Goal: Information Seeking & Learning: Learn about a topic

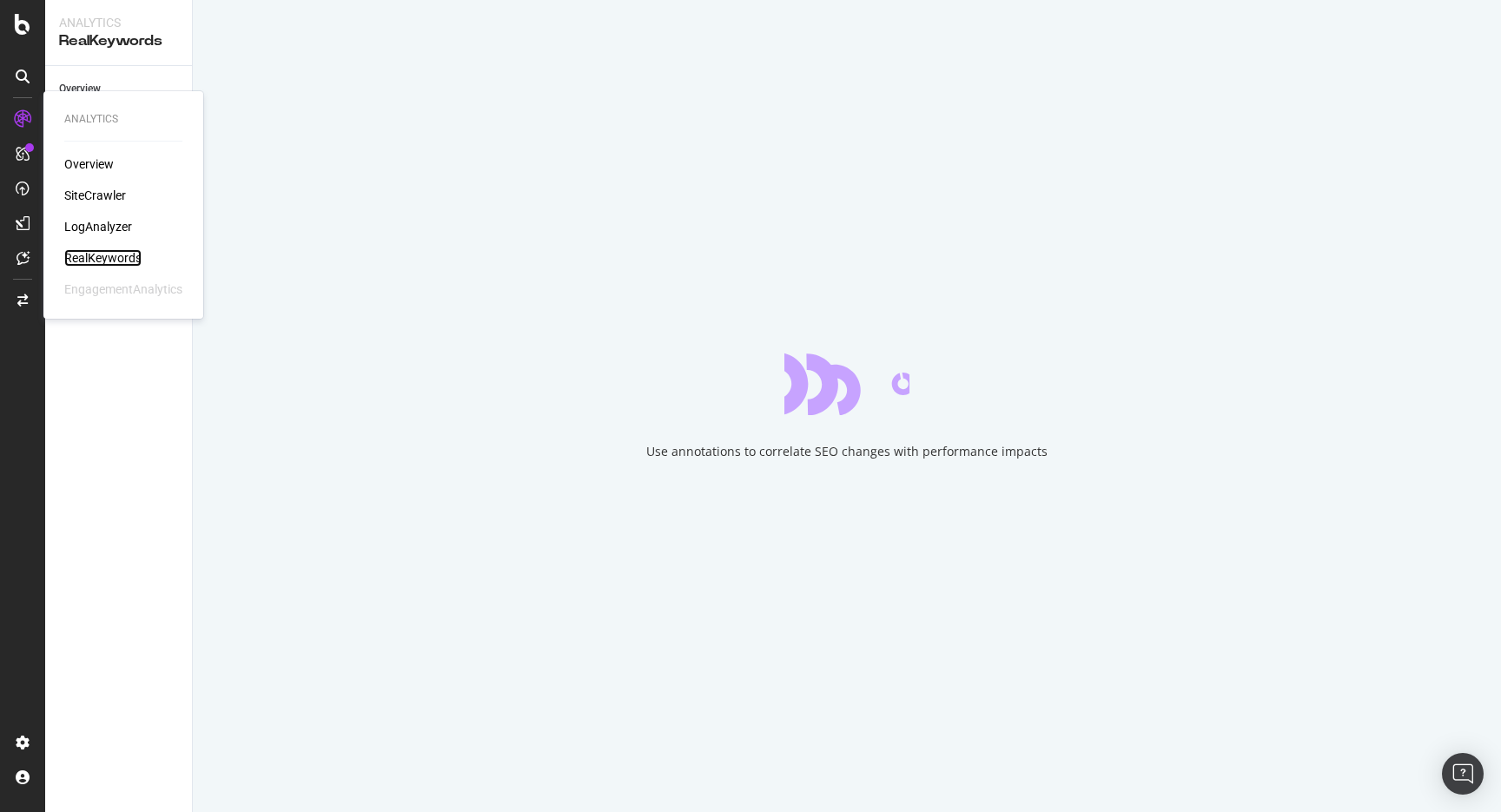
click at [106, 252] on div "RealKeywords" at bounding box center [103, 258] width 77 height 18
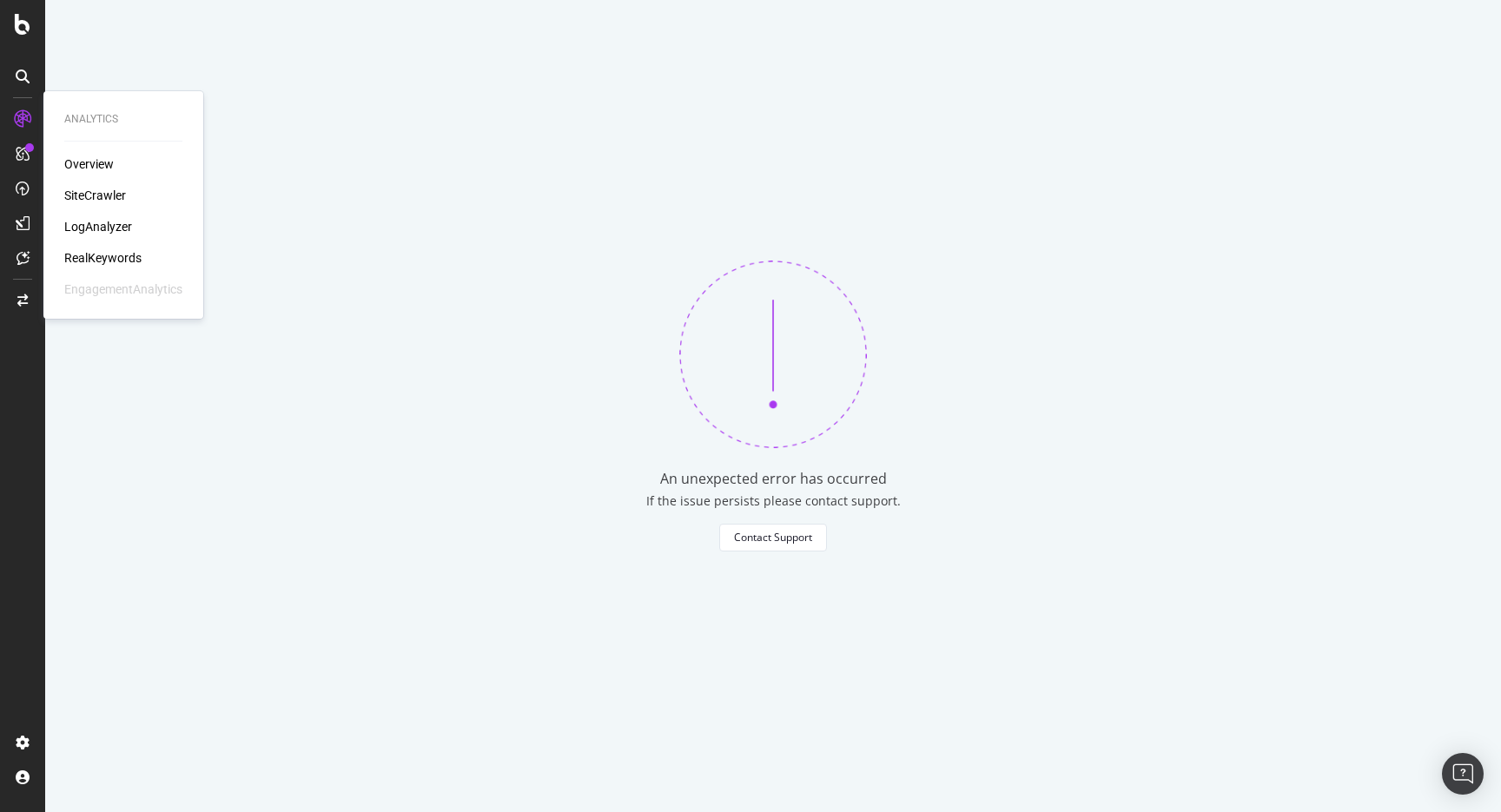
click at [116, 157] on div "Overview" at bounding box center [123, 165] width 118 height 18
click at [99, 160] on div "Overview" at bounding box center [89, 165] width 49 height 18
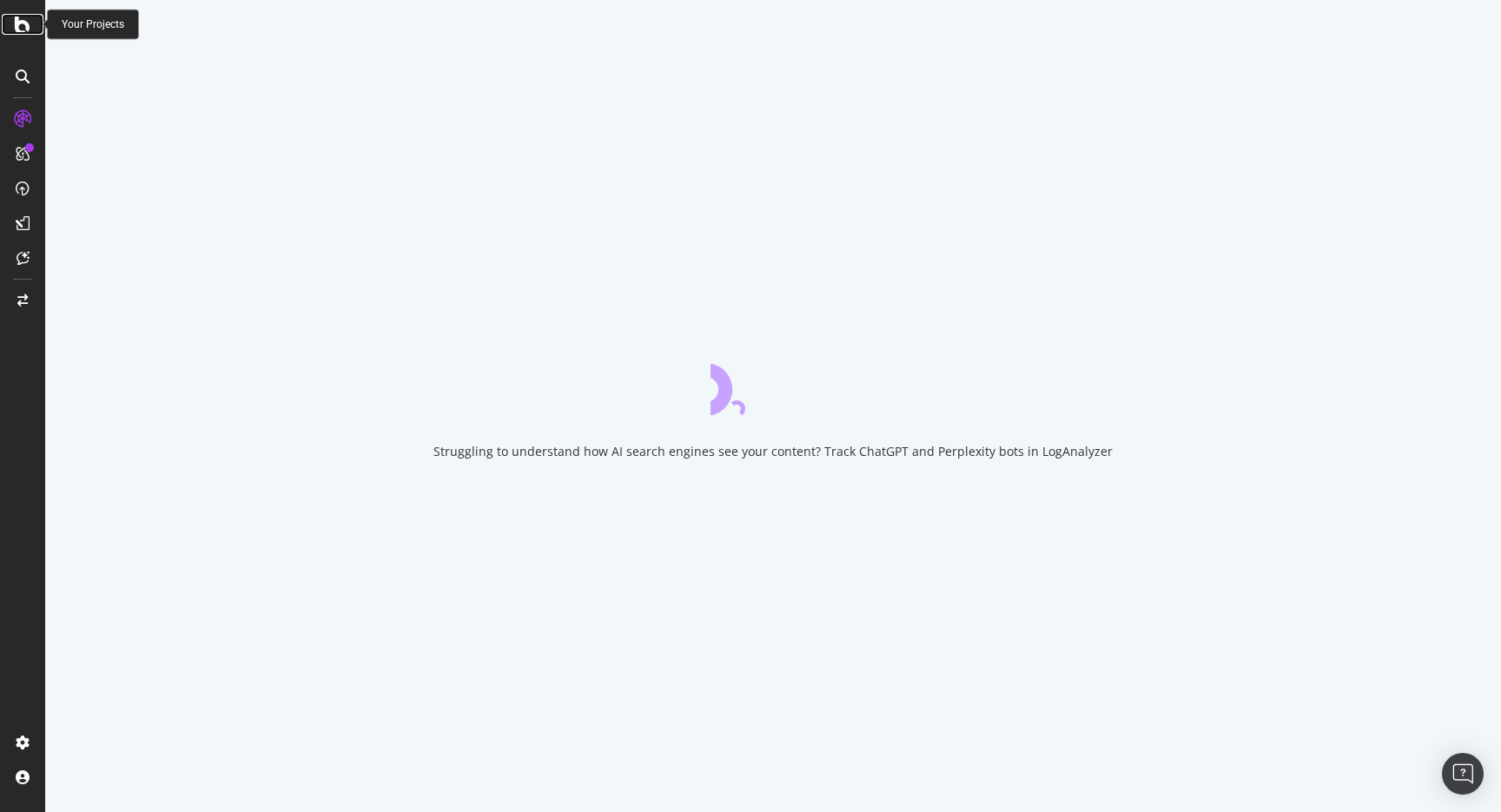
click at [31, 17] on div at bounding box center [22, 25] width 41 height 21
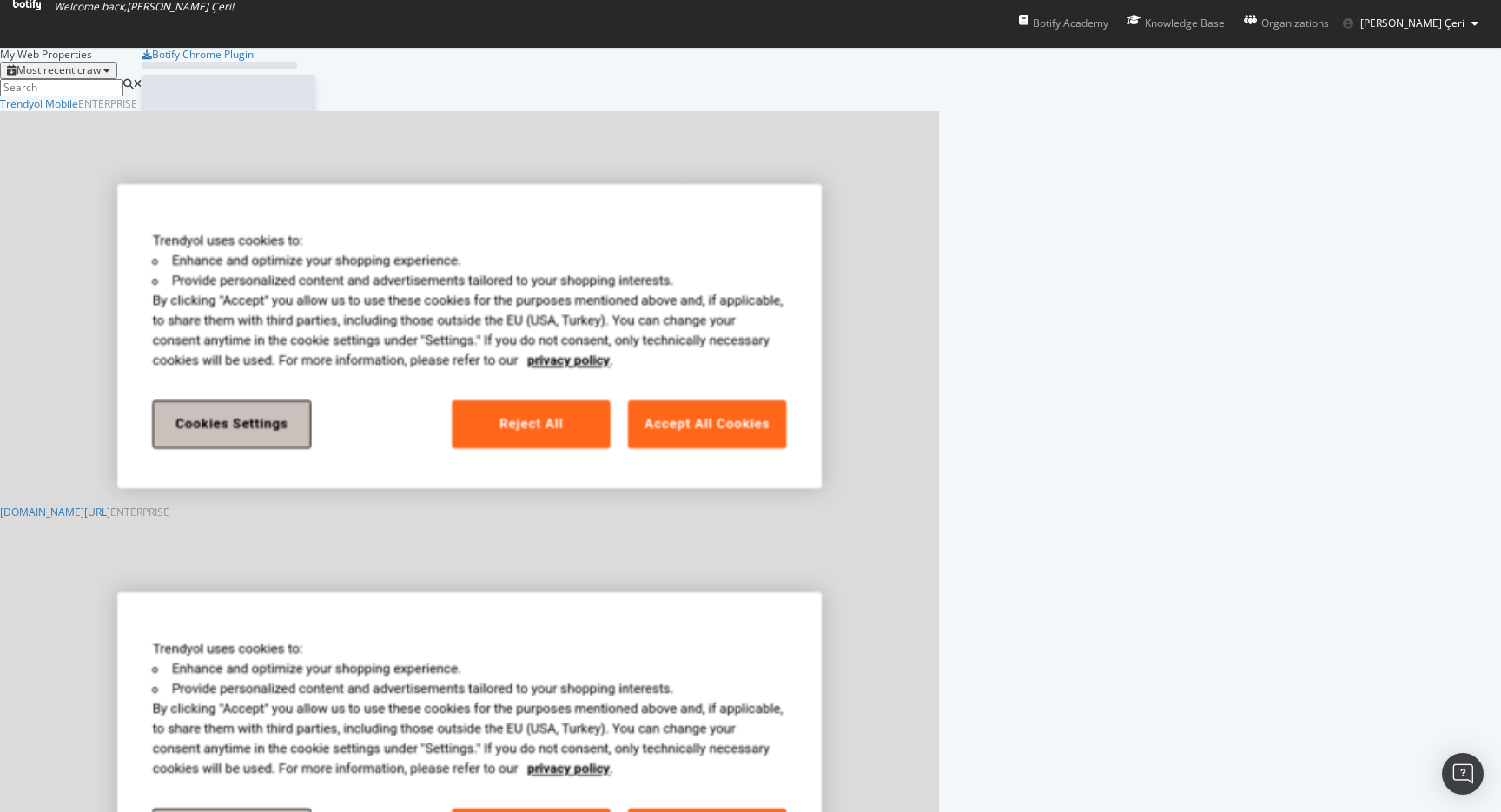
scroll to position [812, 1501]
click at [78, 111] on div "Trendyol Mobile" at bounding box center [39, 104] width 78 height 15
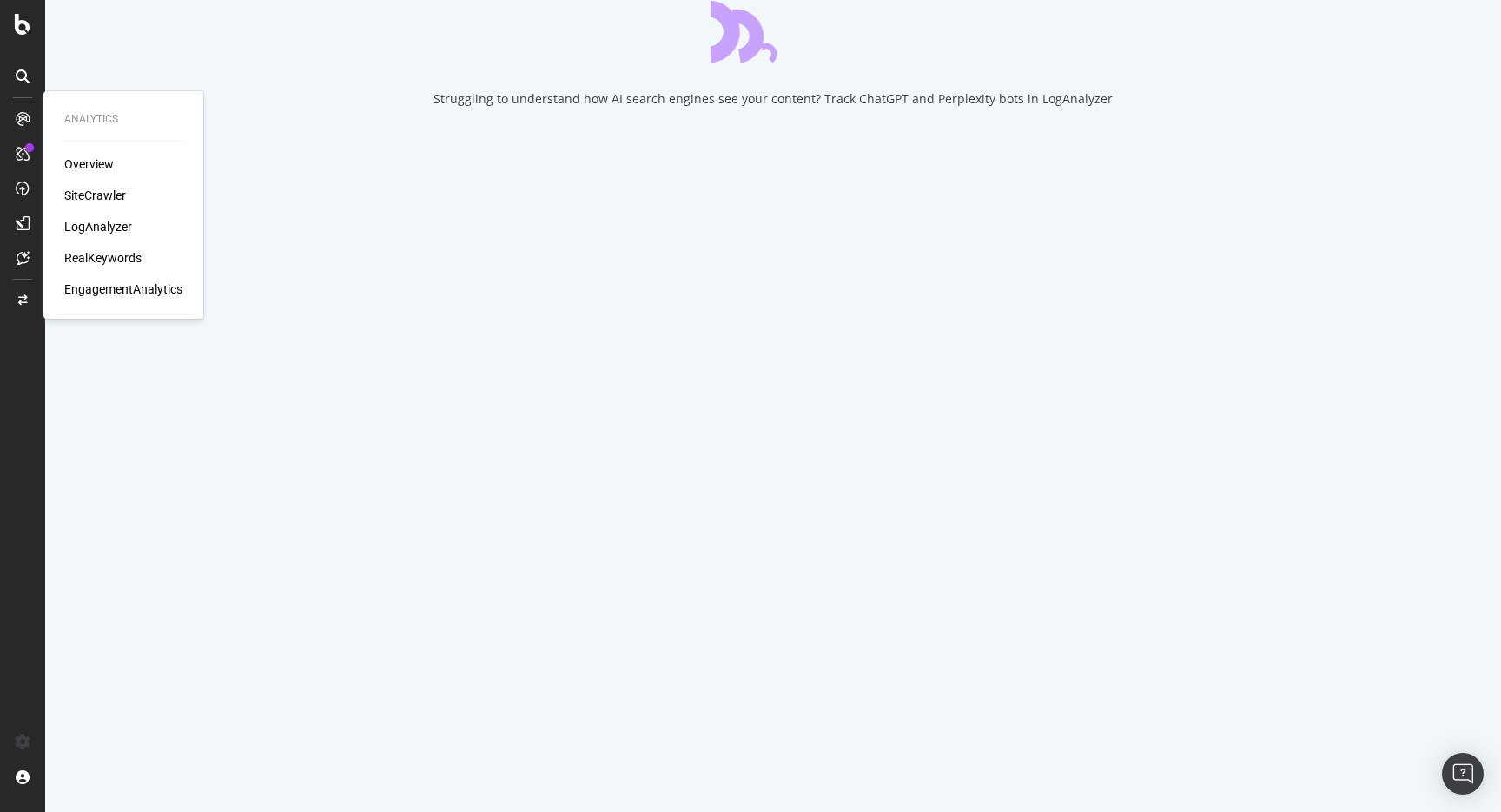
click at [101, 200] on div "SiteCrawler" at bounding box center [95, 195] width 62 height 18
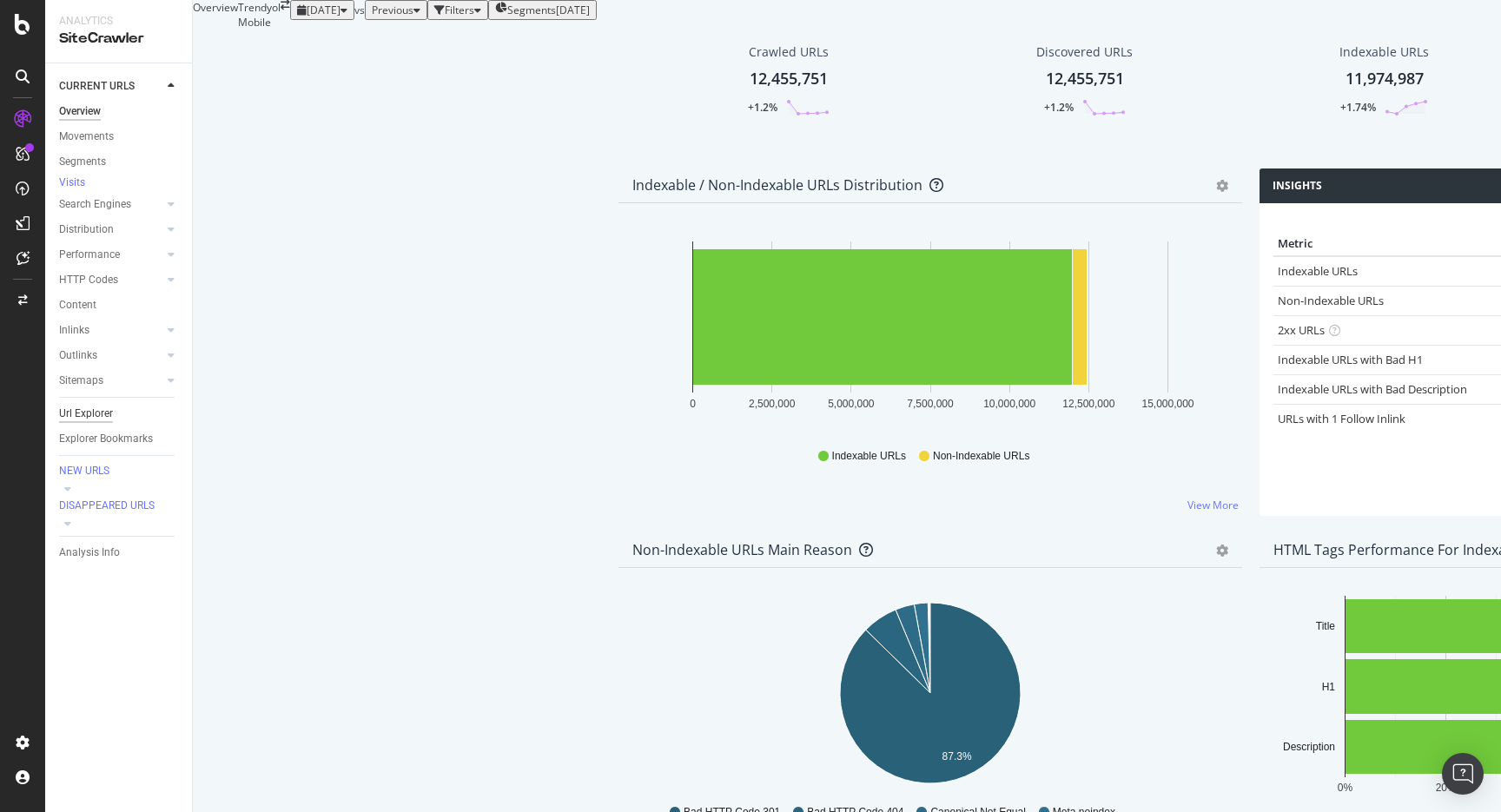
click at [99, 416] on div "Url Explorer" at bounding box center [85, 413] width 54 height 18
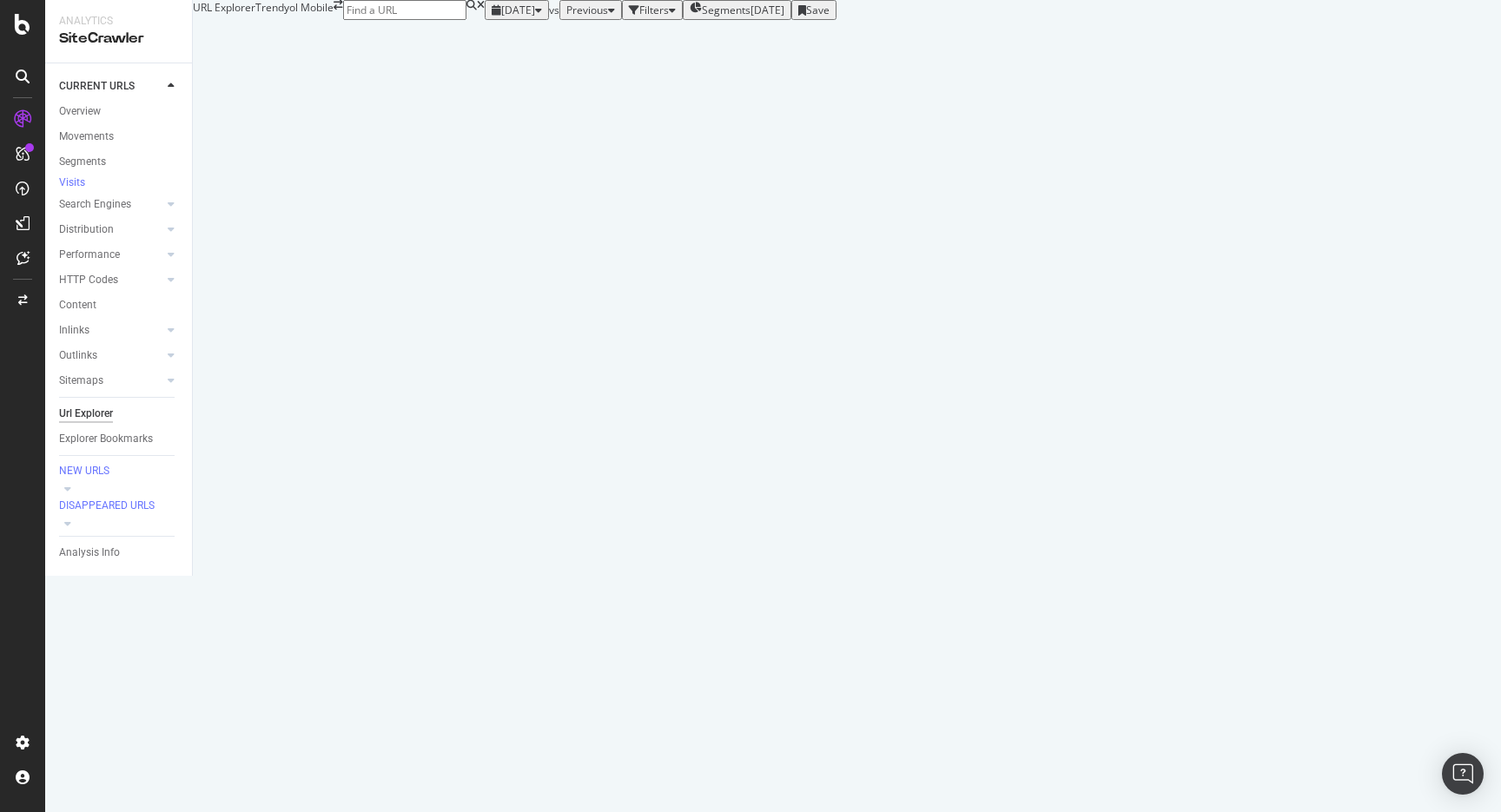
click at [690, 18] on div "Segments [DATE]" at bounding box center [737, 10] width 95 height 15
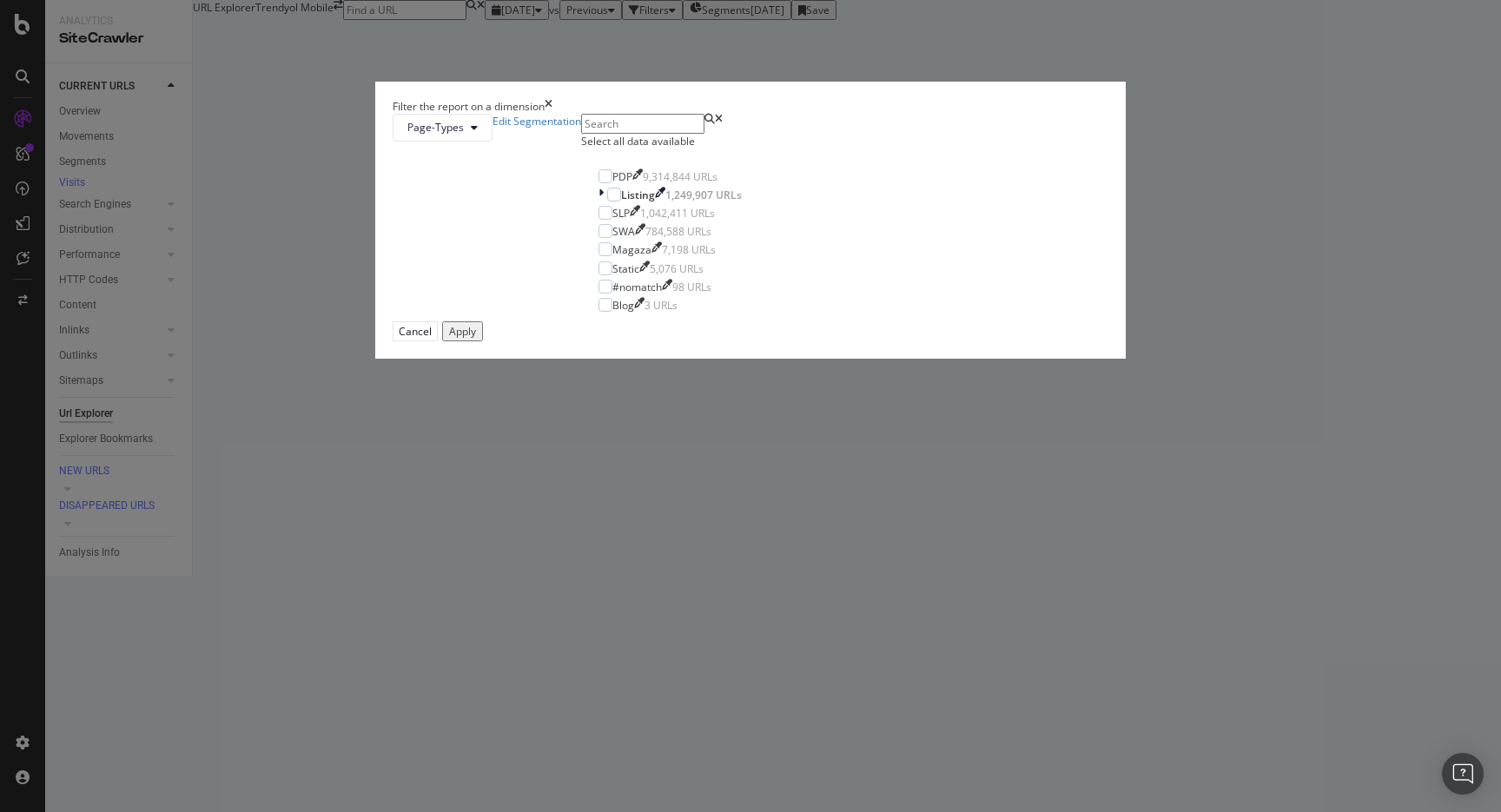
click at [604, 40] on div "Filter the report on a dimension Page-Types Edit Segmentation Select all data a…" at bounding box center [750, 406] width 1501 height 812
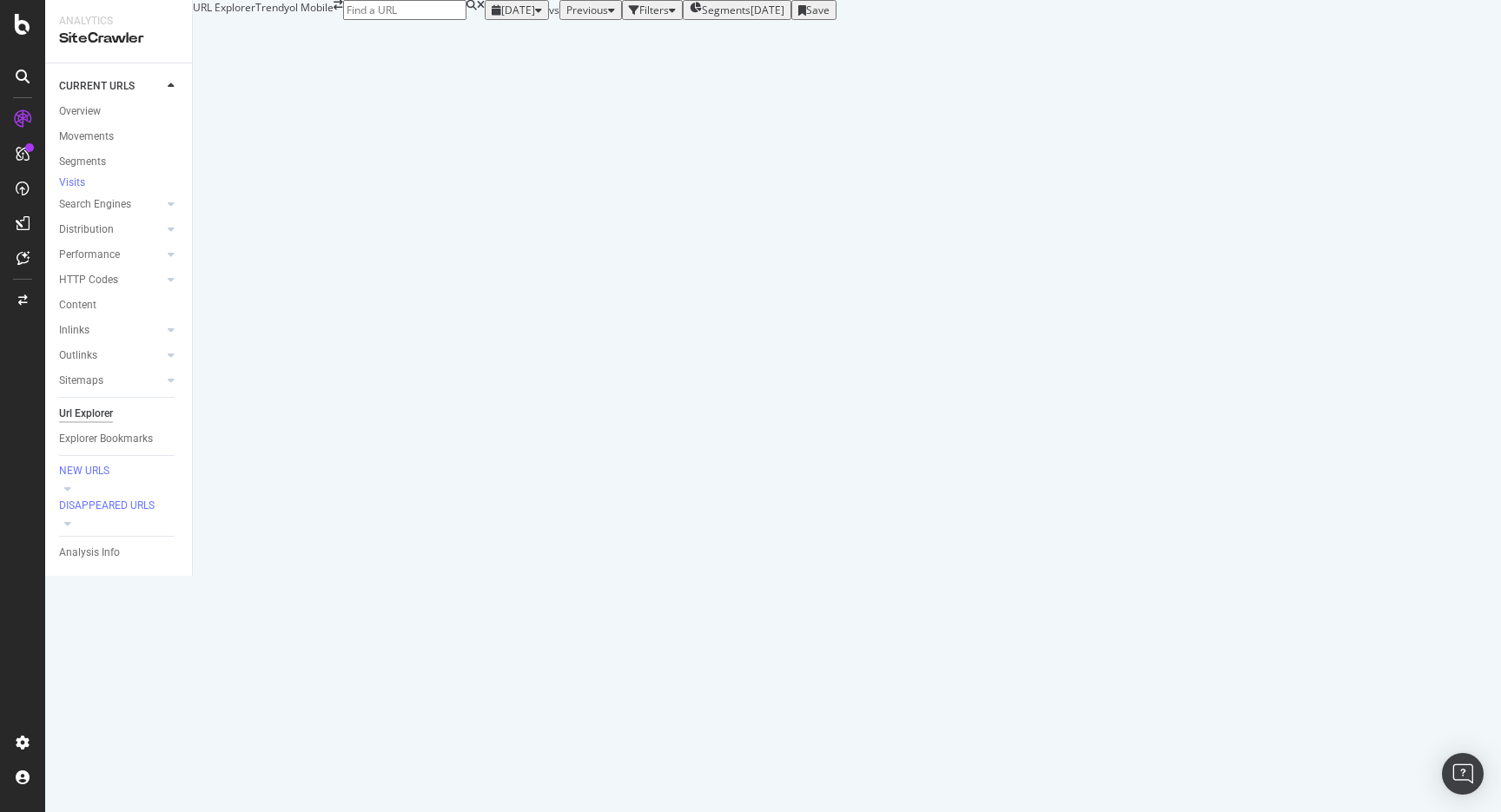
click at [639, 18] on div "Filters" at bounding box center [654, 10] width 30 height 15
click at [492, 37] on div "Add Filter" at bounding box center [519, 30] width 55 height 15
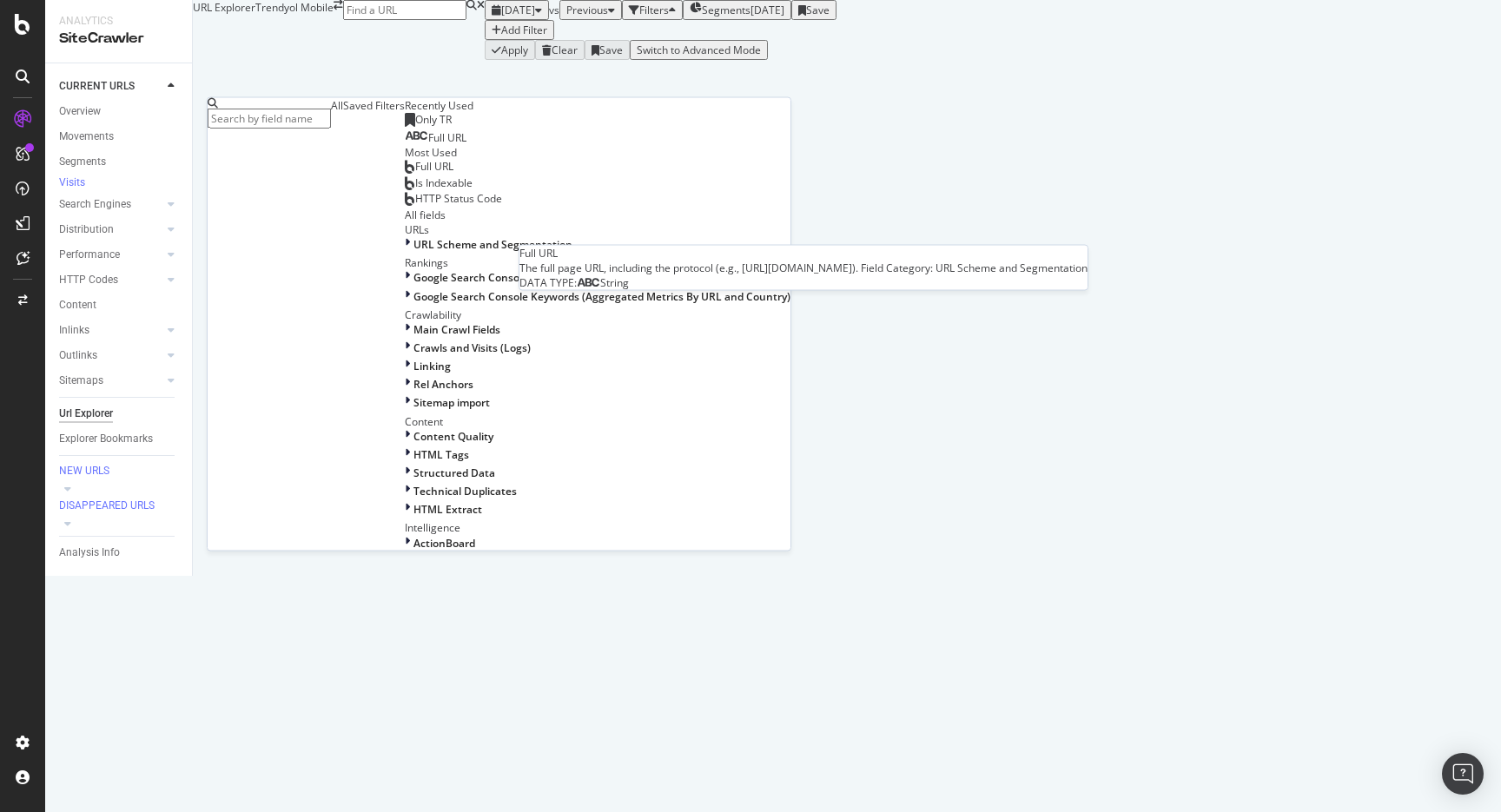
click at [428, 145] on span "Full URL" at bounding box center [447, 137] width 38 height 15
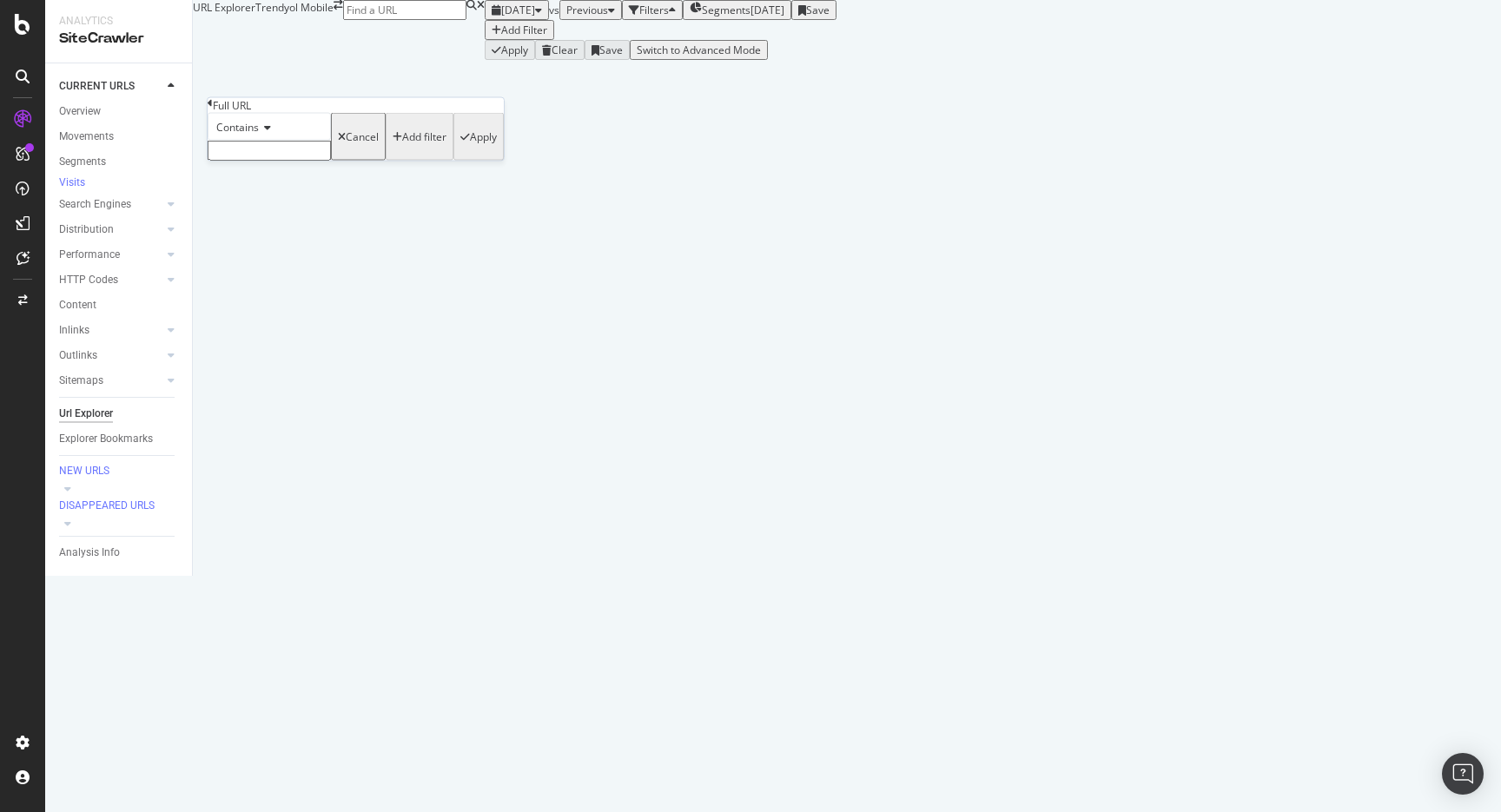
click at [277, 161] on input "text" at bounding box center [269, 150] width 123 height 20
type input "iphone"
click at [470, 150] on div "Apply" at bounding box center [483, 142] width 27 height 15
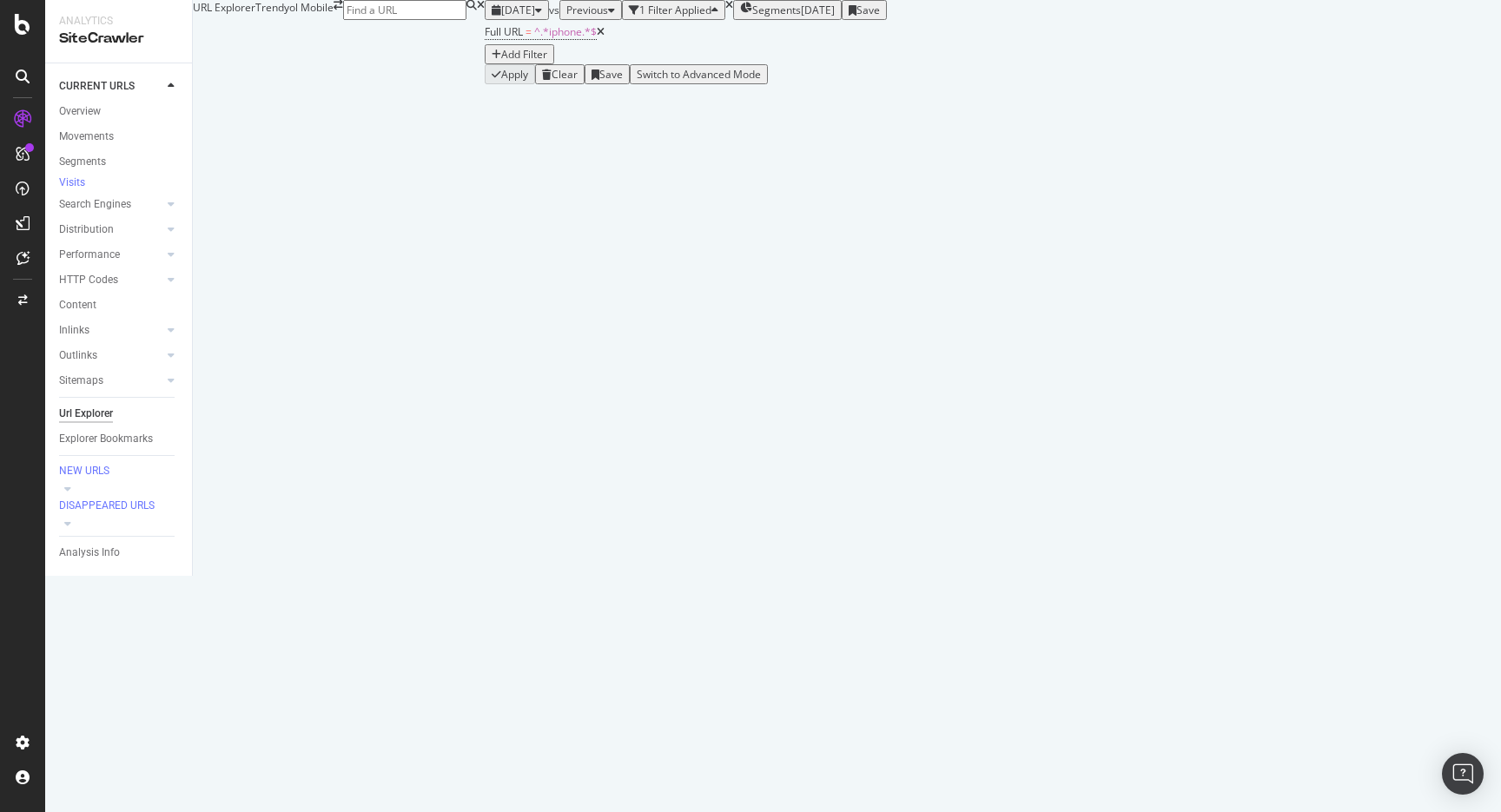
click at [752, 18] on span "Segments" at bounding box center [776, 10] width 48 height 15
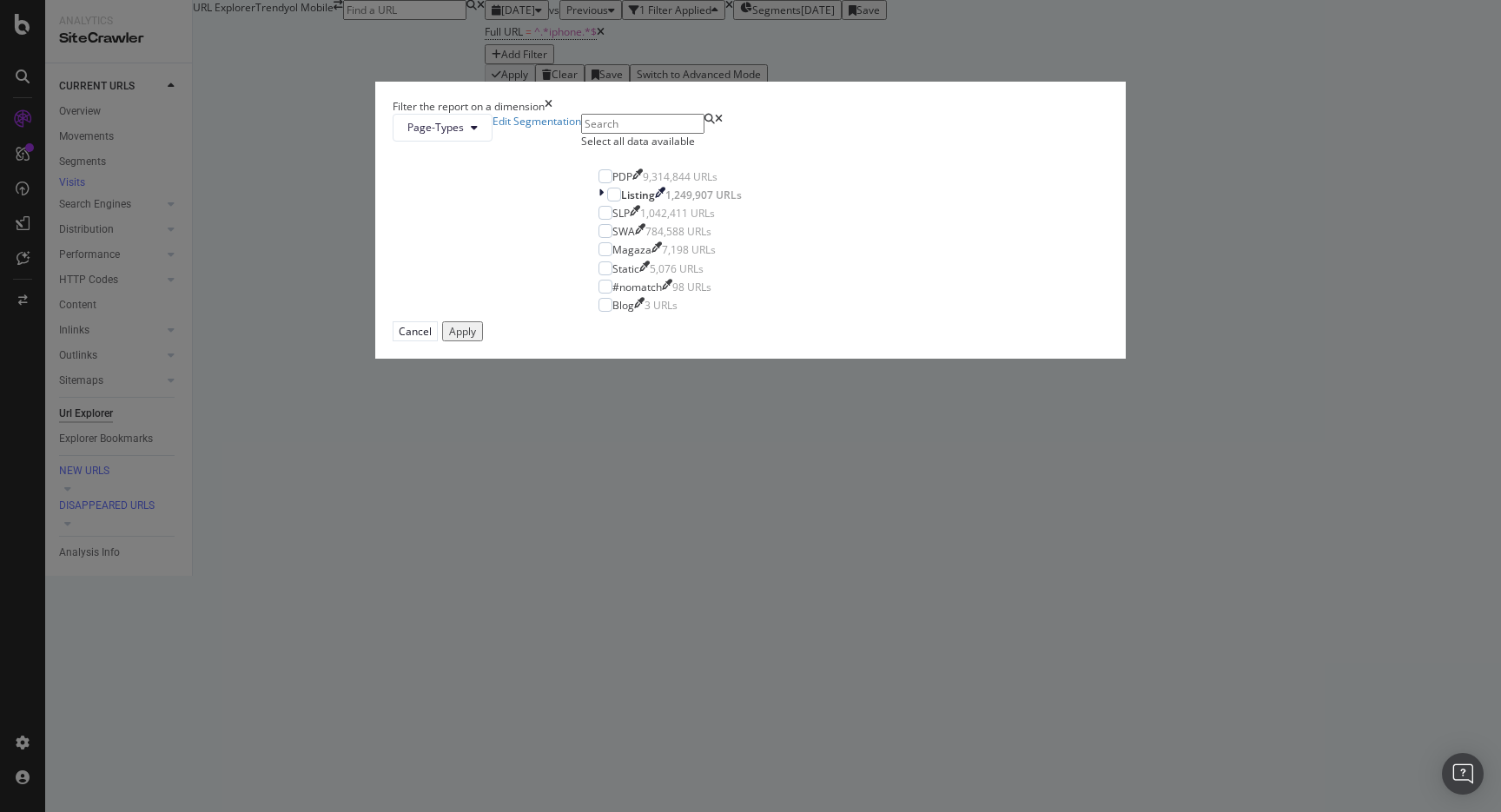
click at [620, 43] on div "Filter the report on a dimension Page-Types Edit Segmentation Select all data a…" at bounding box center [750, 406] width 1501 height 812
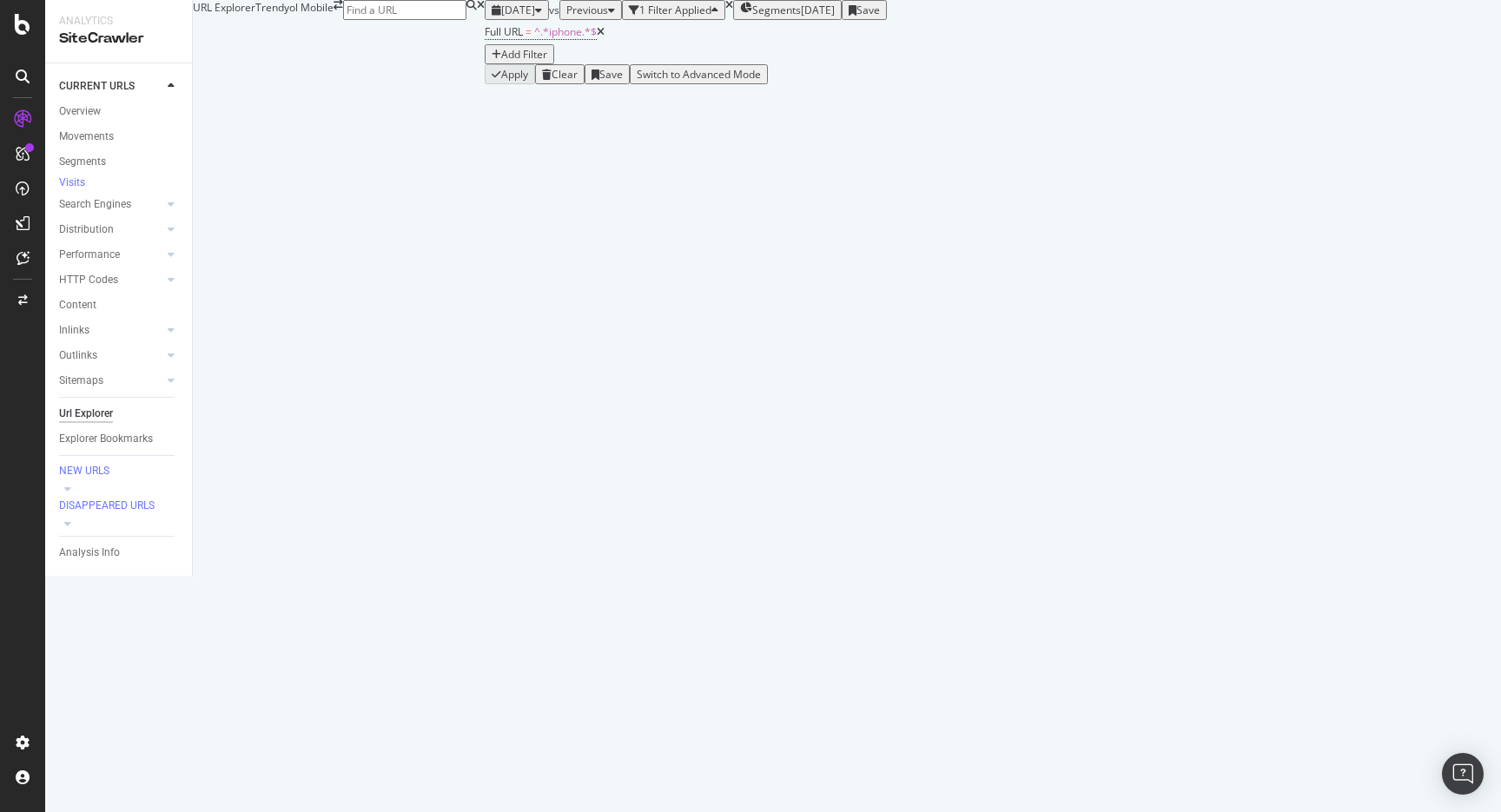
click at [502, 18] on span "[DATE]" at bounding box center [518, 10] width 33 height 15
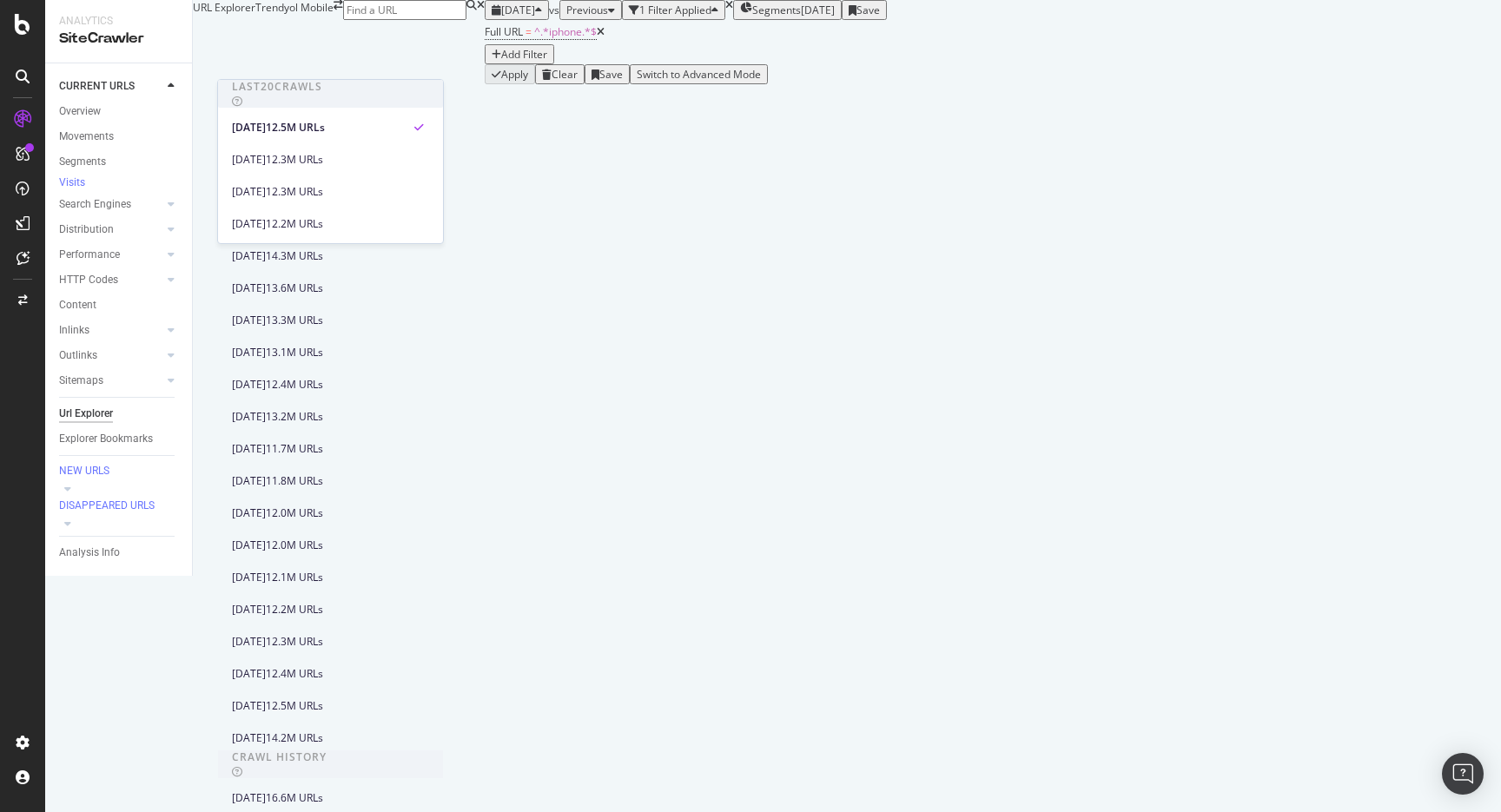
click at [485, 34] on div "URL Explorer Trendyol Mobile" at bounding box center [339, 42] width 292 height 84
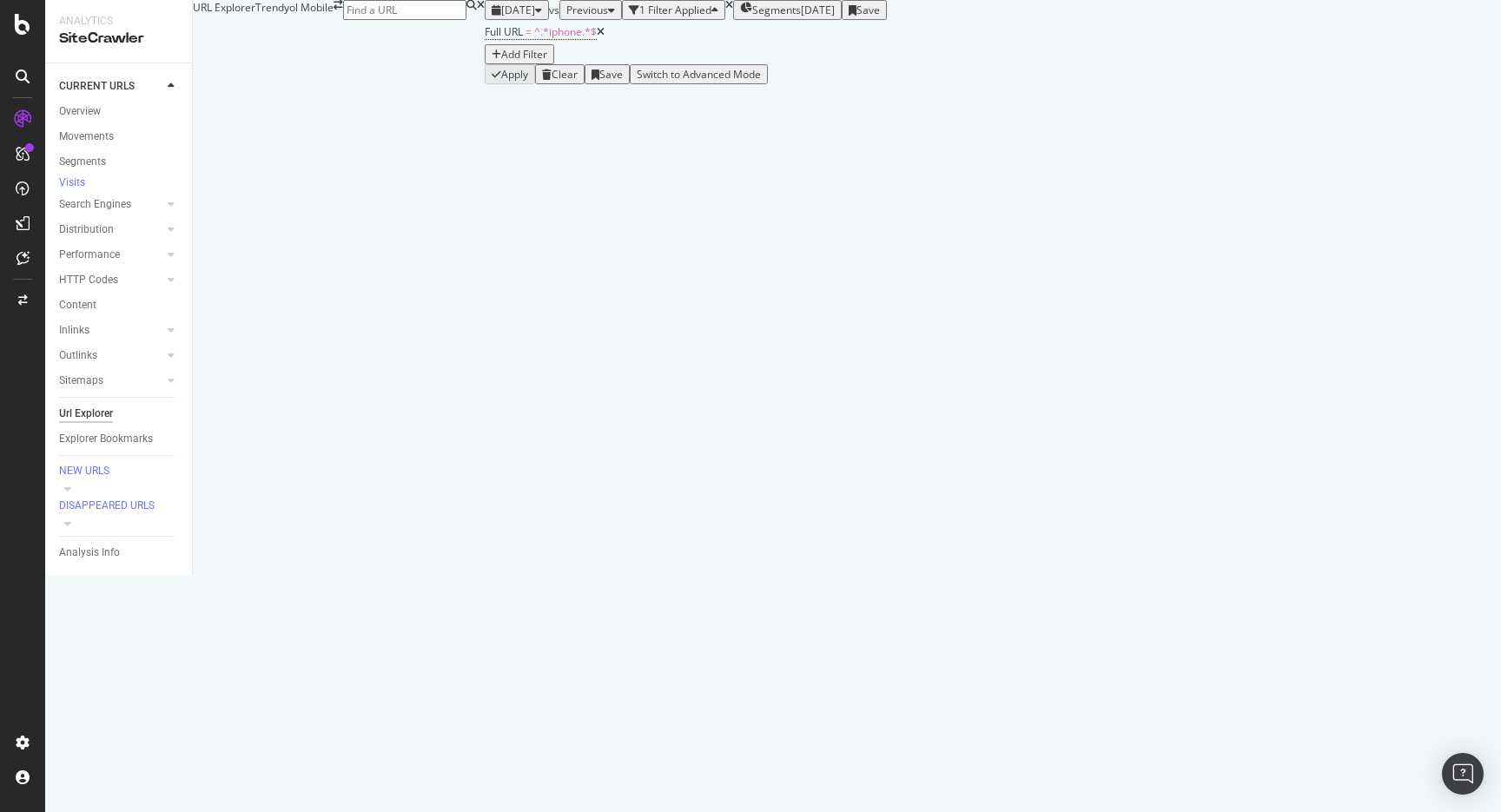
click at [752, 18] on span "Segments" at bounding box center [776, 10] width 48 height 15
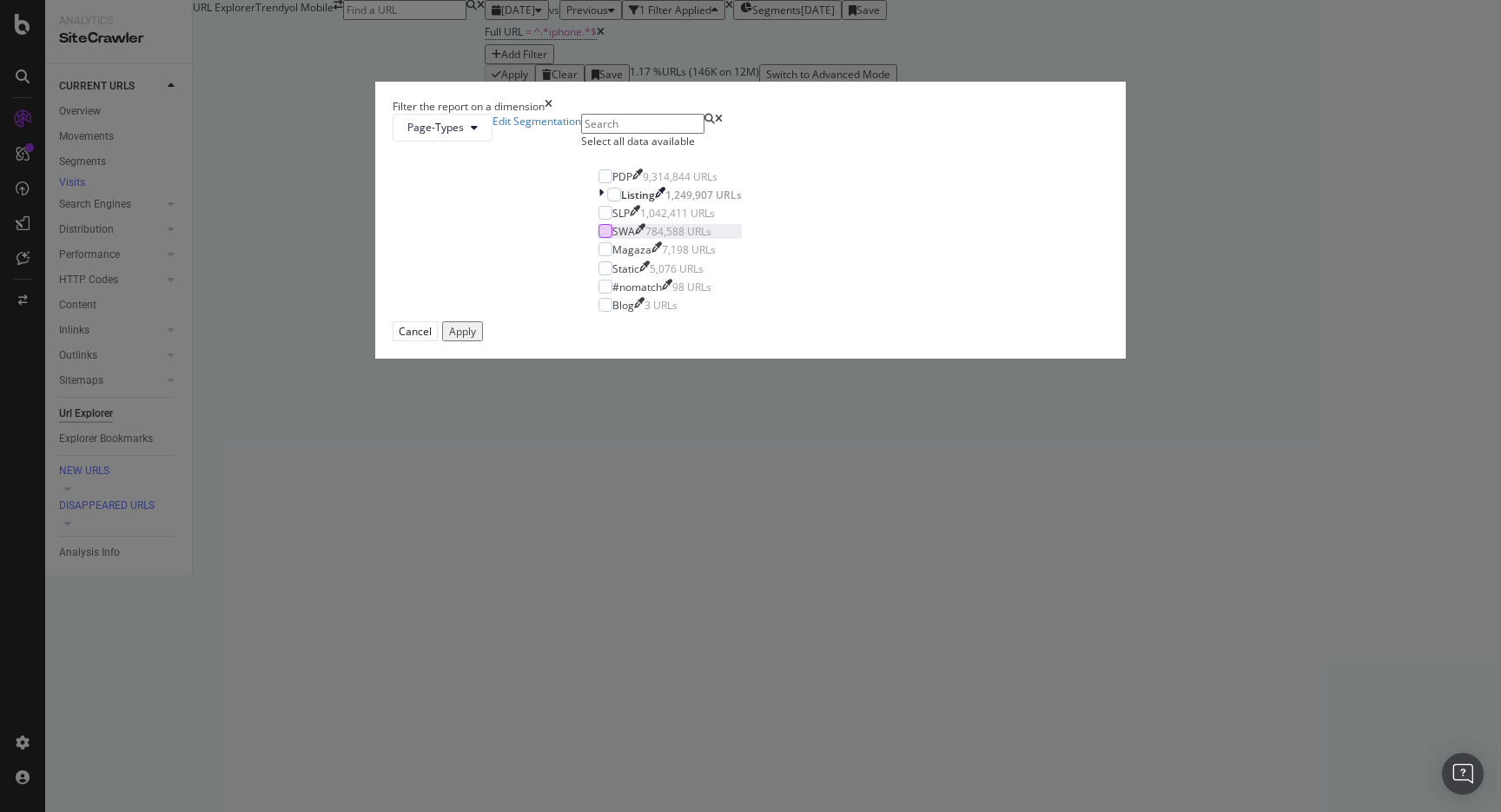
click at [598, 238] on div "modal" at bounding box center [605, 231] width 14 height 14
click at [483, 341] on button "Apply" at bounding box center [462, 331] width 40 height 20
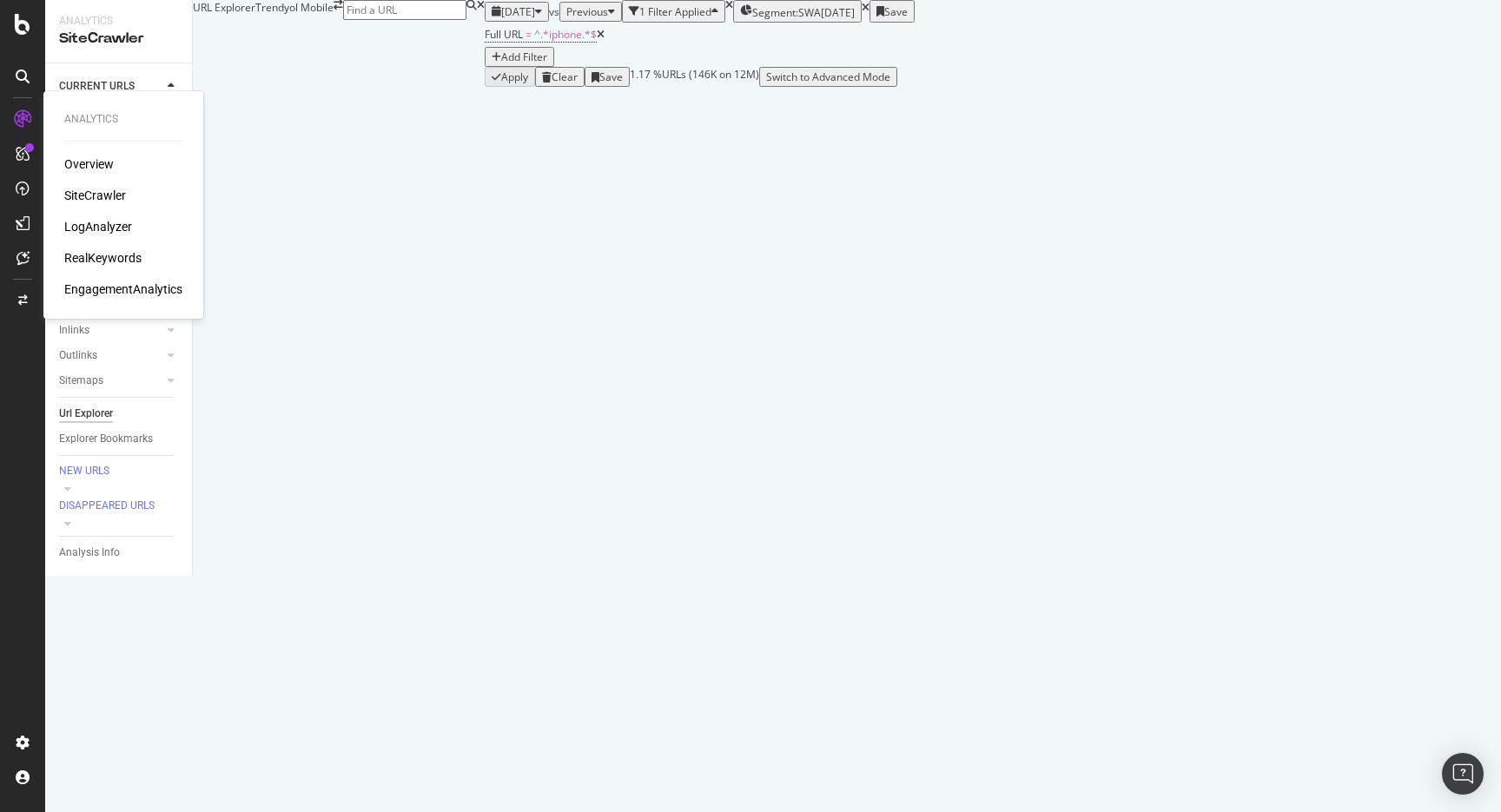
click at [113, 228] on div "LogAnalyzer" at bounding box center [98, 227] width 68 height 18
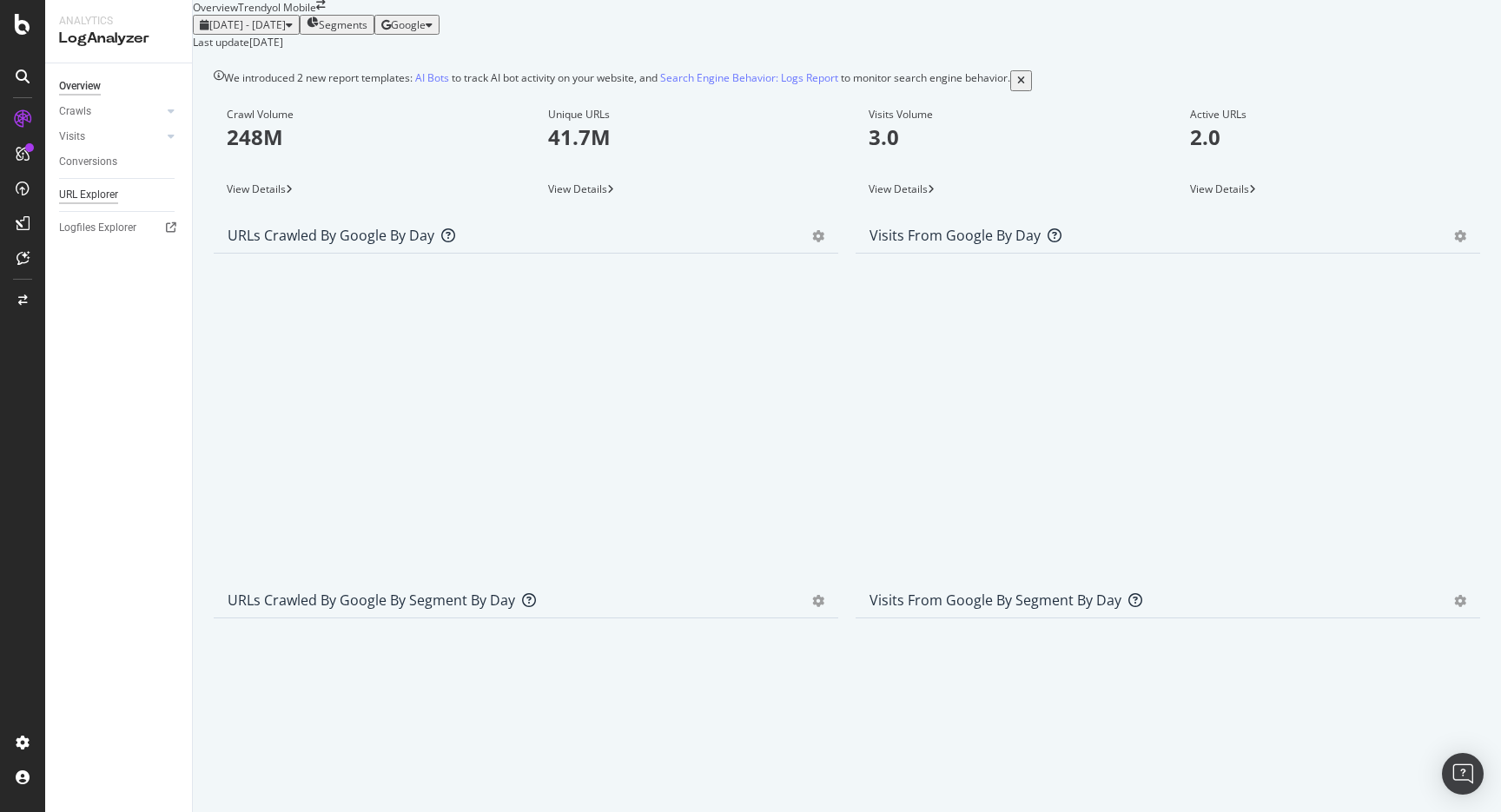
click at [98, 198] on div "URL Explorer" at bounding box center [88, 194] width 59 height 18
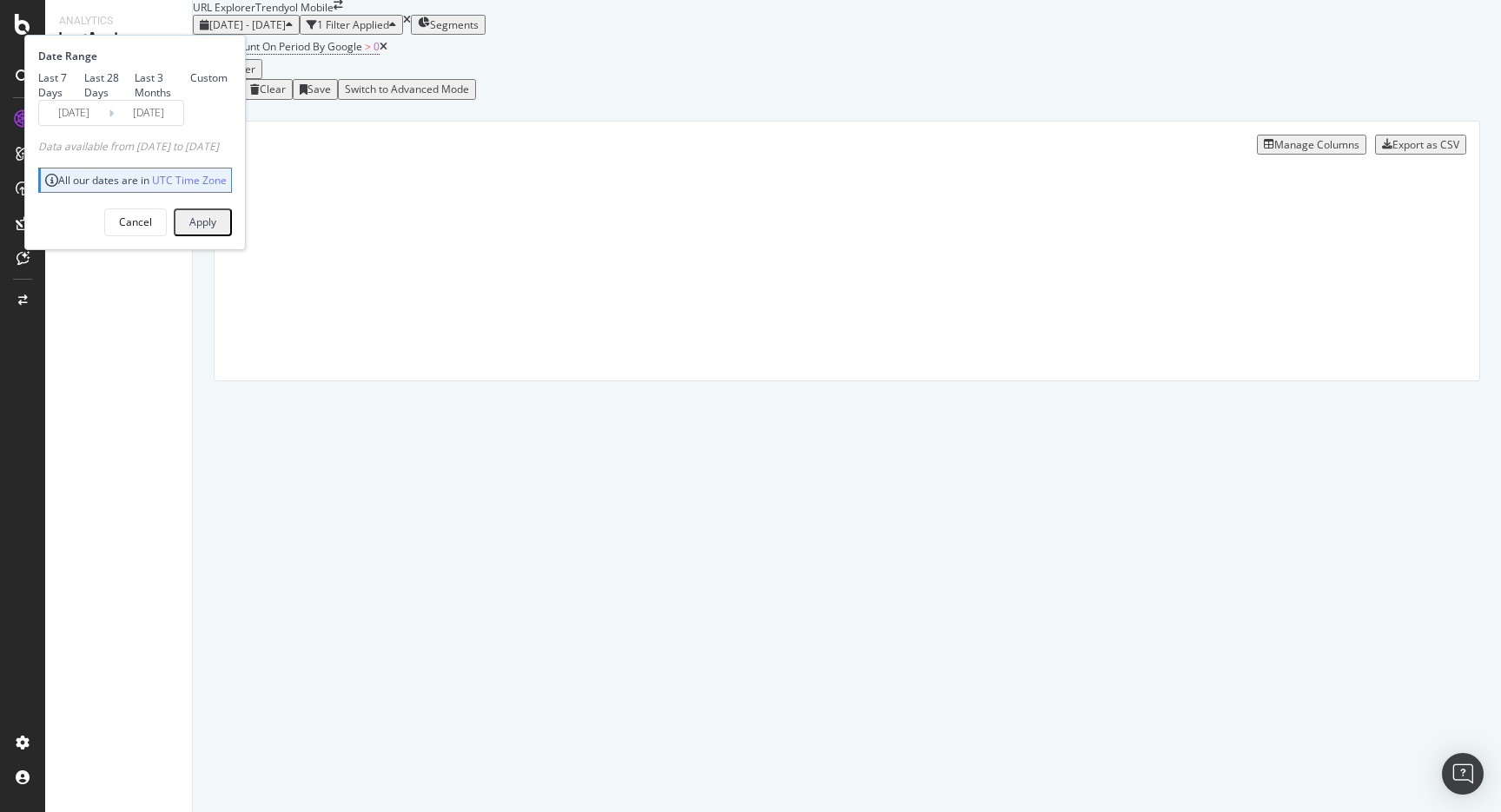
click at [84, 100] on div "Last 7 Days" at bounding box center [61, 85] width 46 height 30
type input "[DATE]"
click at [216, 234] on div "Apply" at bounding box center [202, 223] width 27 height 23
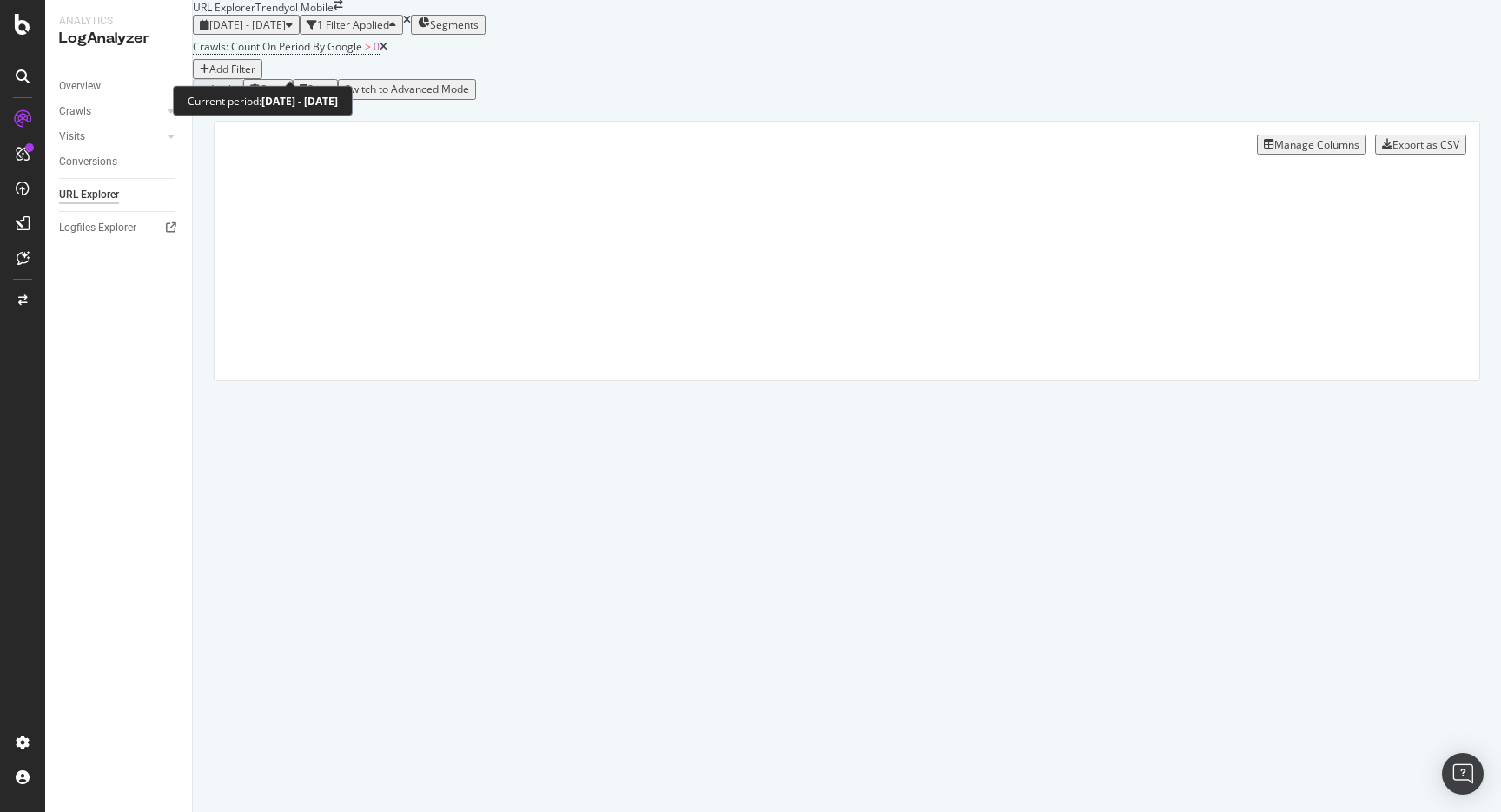
click at [286, 33] on span "[DATE] - [DATE]" at bounding box center [247, 25] width 77 height 15
click at [748, 34] on div "[DATE] - [DATE] 1 Filter Applied Segments" at bounding box center [846, 25] width 1307 height 20
click at [479, 33] on div "Segments" at bounding box center [448, 25] width 61 height 15
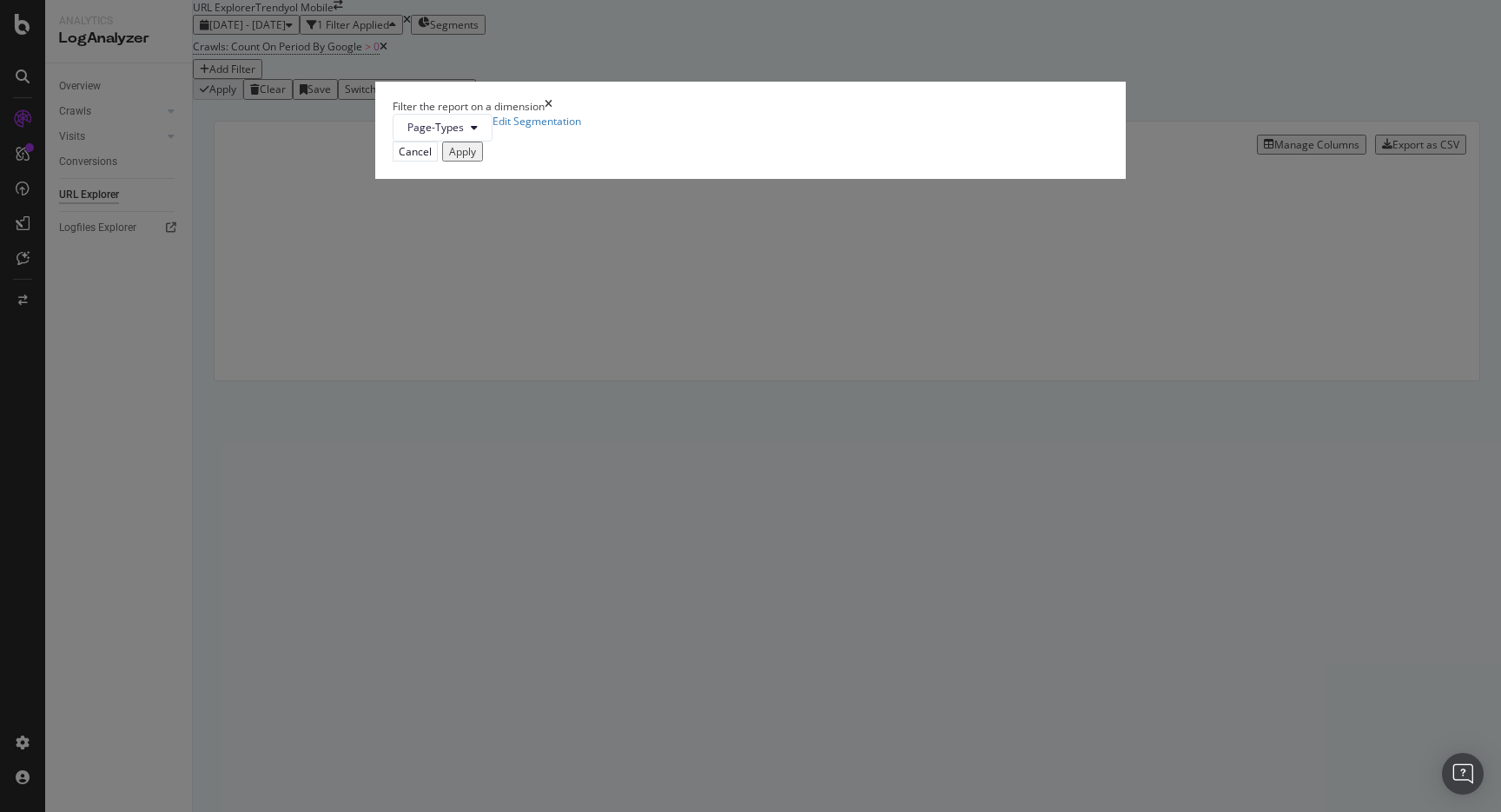
click at [705, 113] on div "Filter the report on a dimension Page-Types Edit Segmentation Cancel Apply" at bounding box center [750, 406] width 1501 height 812
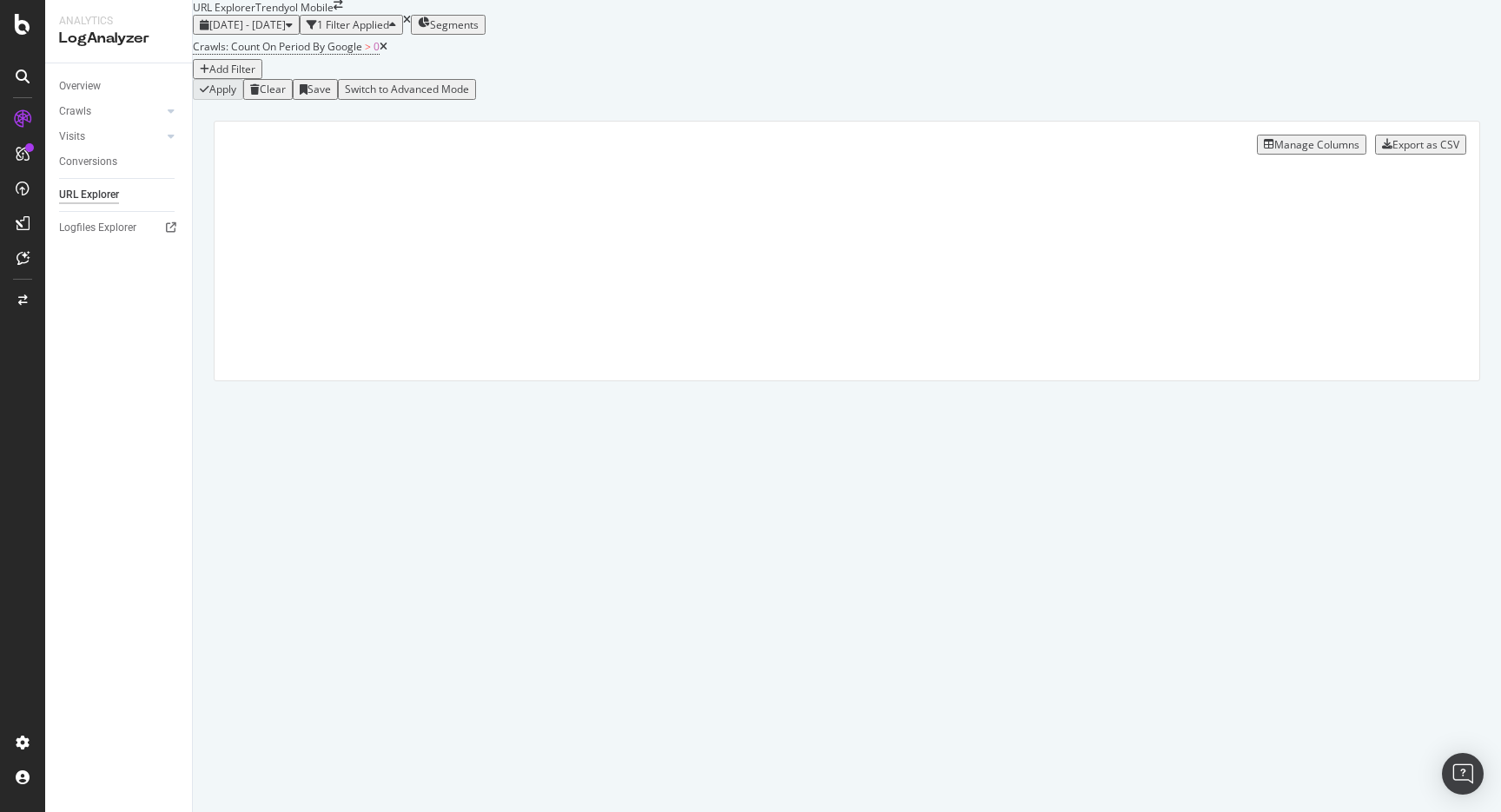
click at [486, 79] on div "Crawls: Count On Period By Google > 0 Add Filter" at bounding box center [846, 56] width 1307 height 44
click at [255, 77] on div "Add Filter" at bounding box center [232, 69] width 46 height 15
click at [607, 130] on div "Full URL" at bounding box center [638, 123] width 62 height 14
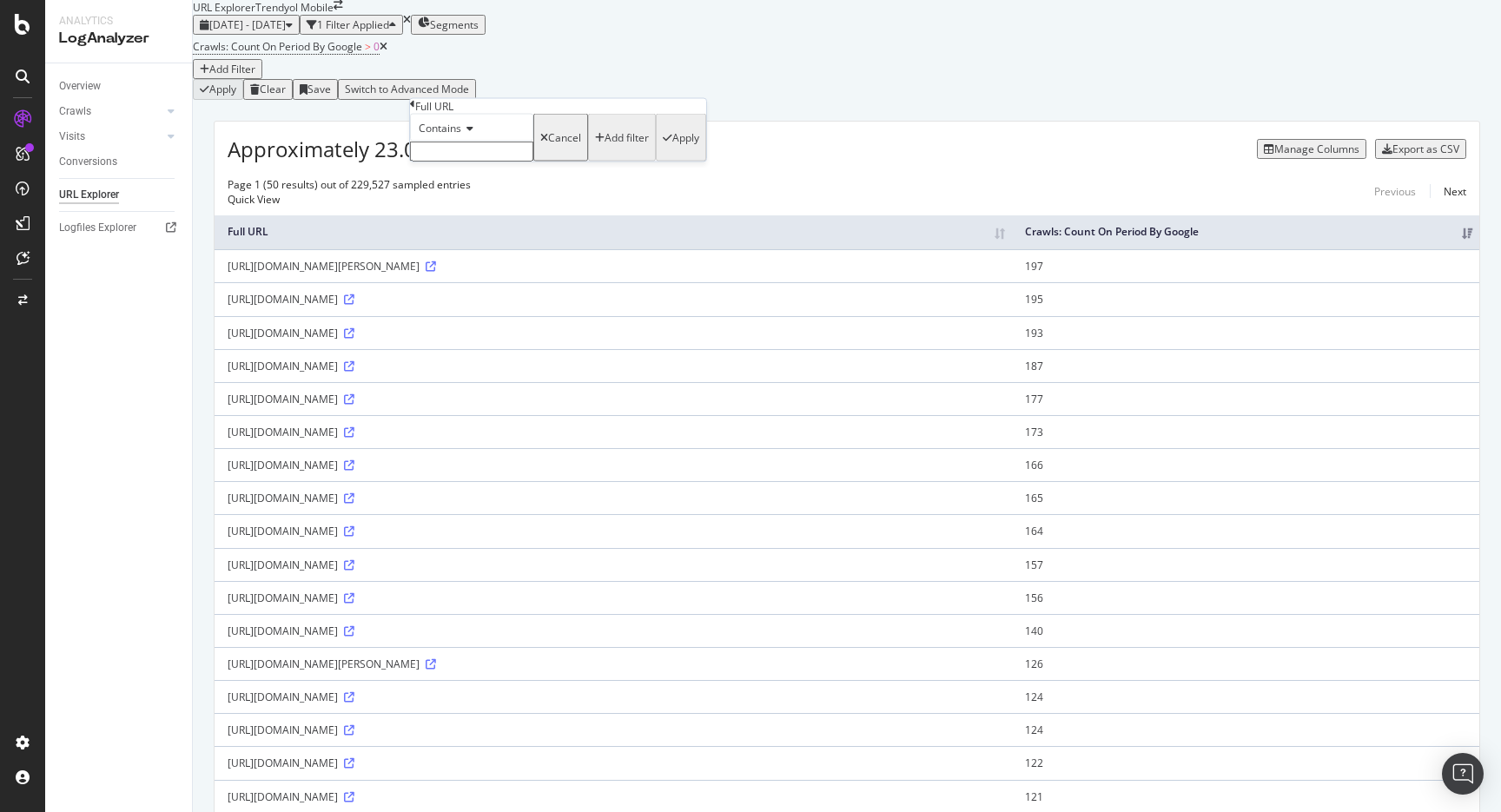
click at [487, 162] on input "text" at bounding box center [472, 151] width 123 height 20
type input "iphone"
click at [672, 150] on div "Apply" at bounding box center [685, 143] width 27 height 15
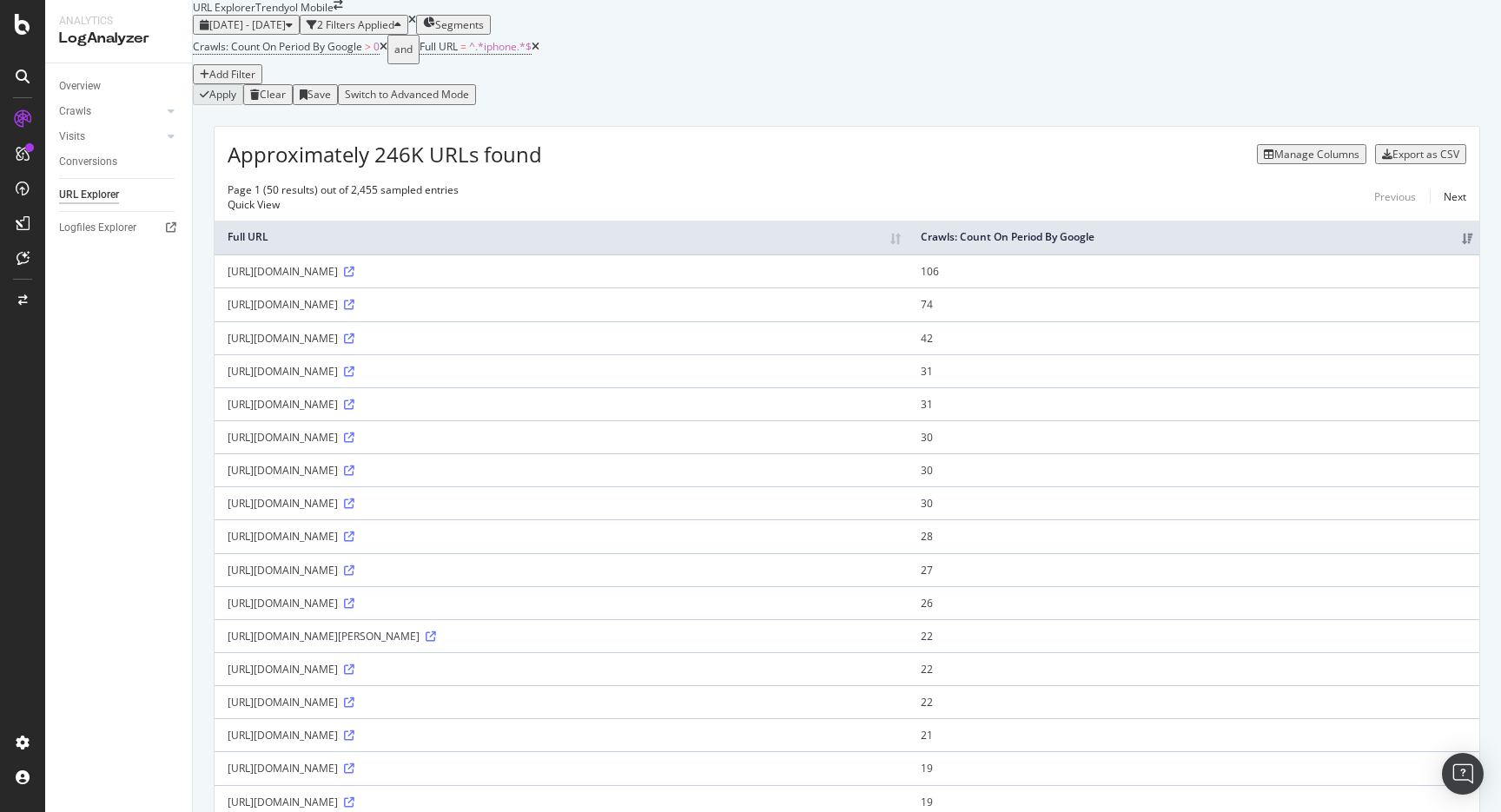
click at [1300, 165] on button "Manage Columns" at bounding box center [1311, 154] width 109 height 20
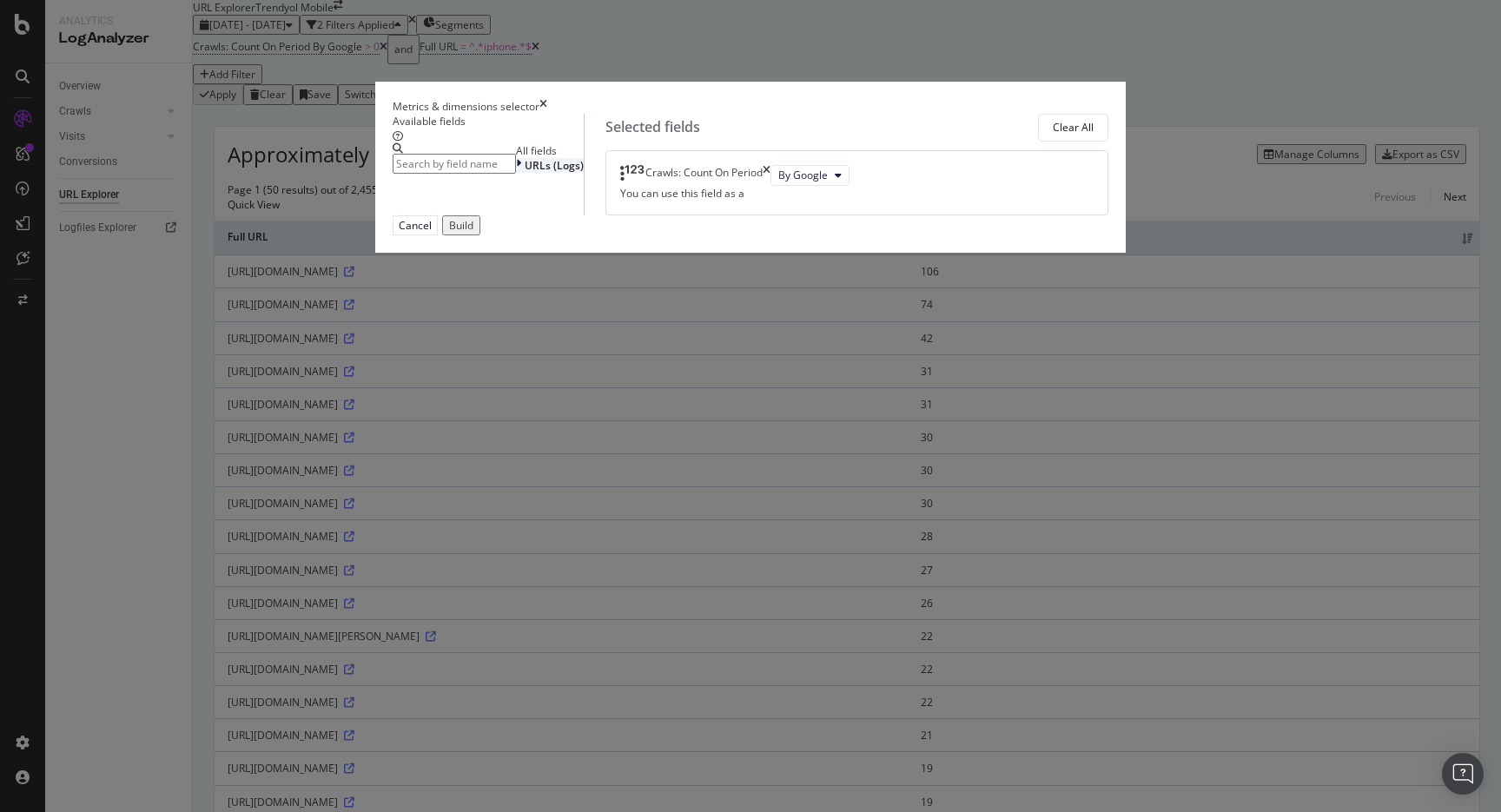
click at [516, 172] on div "URLs (Logs)" at bounding box center [549, 165] width 68 height 15
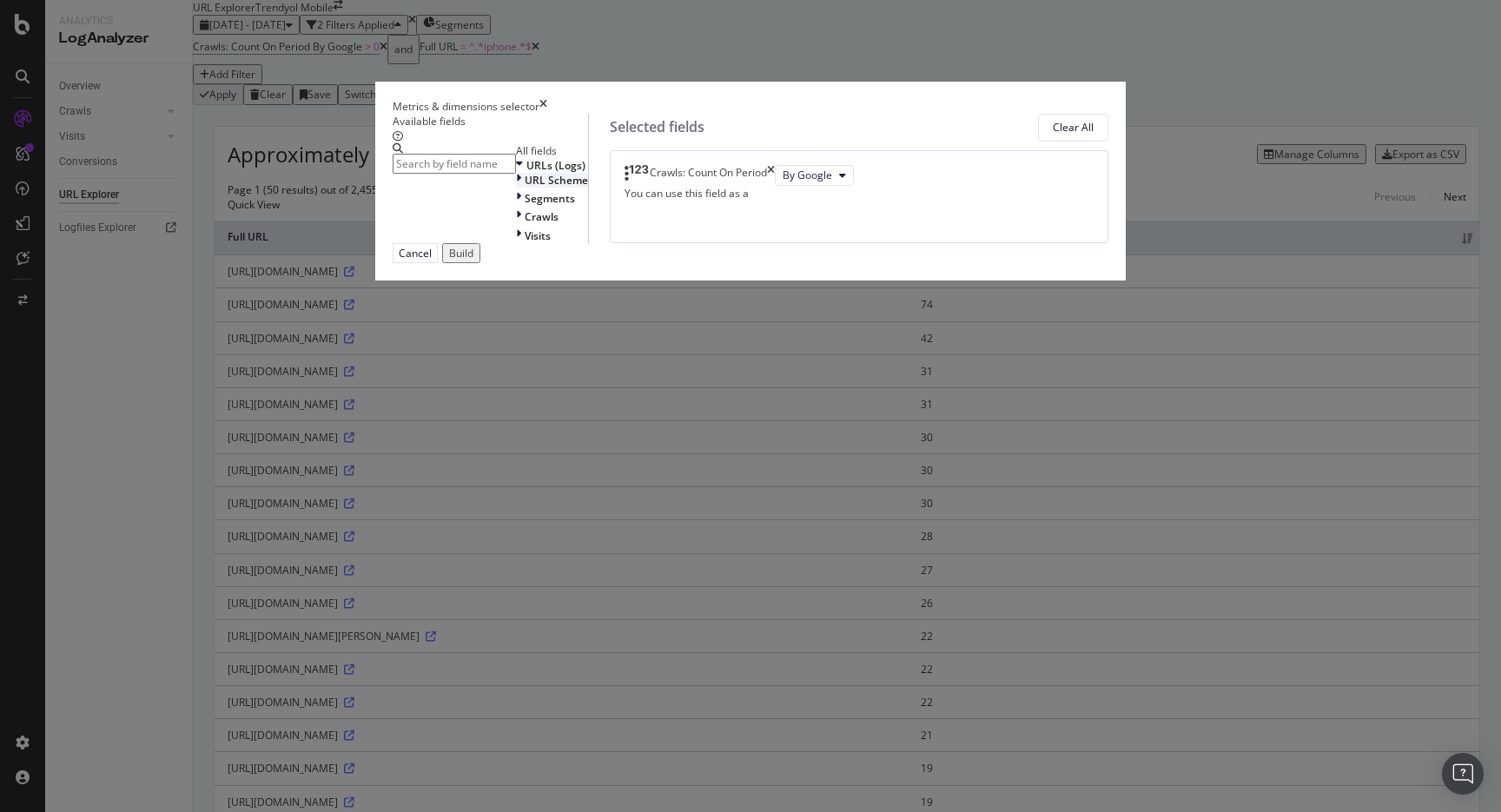
click at [524, 187] on span "URL Scheme" at bounding box center [556, 179] width 63 height 15
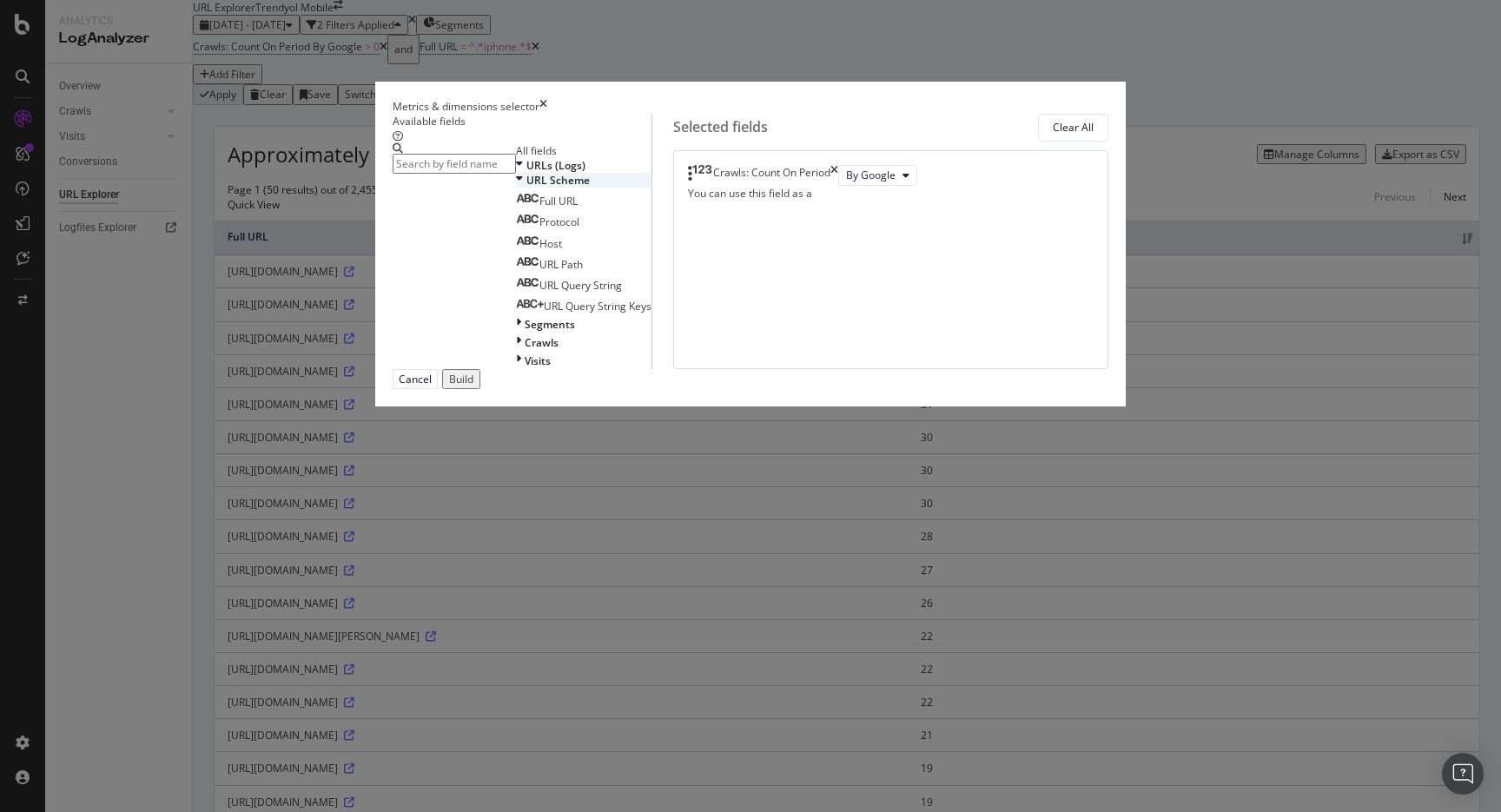
click at [526, 187] on span "URL Scheme" at bounding box center [558, 179] width 63 height 15
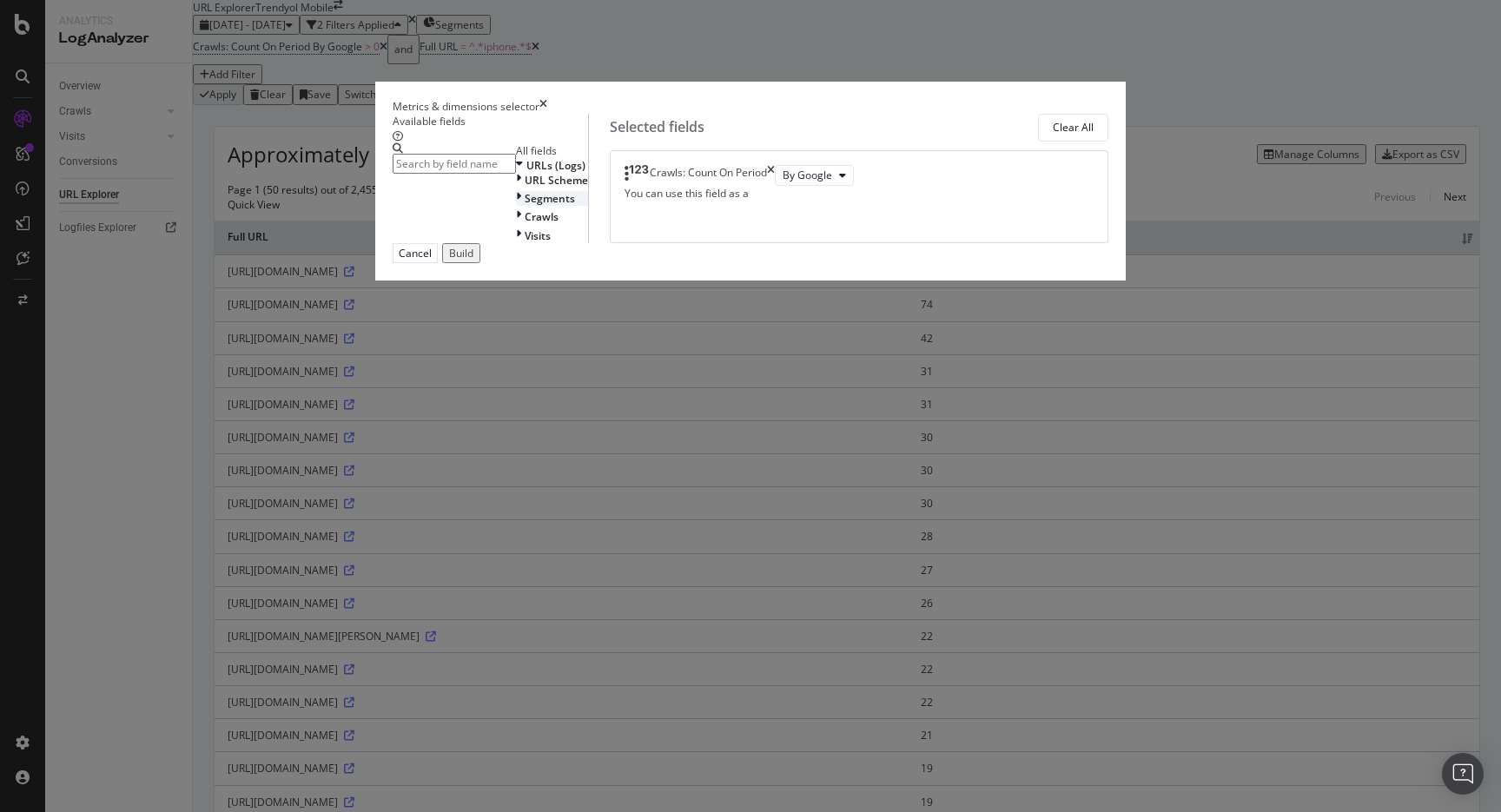
click at [524, 206] on span "Segments" at bounding box center [549, 198] width 50 height 15
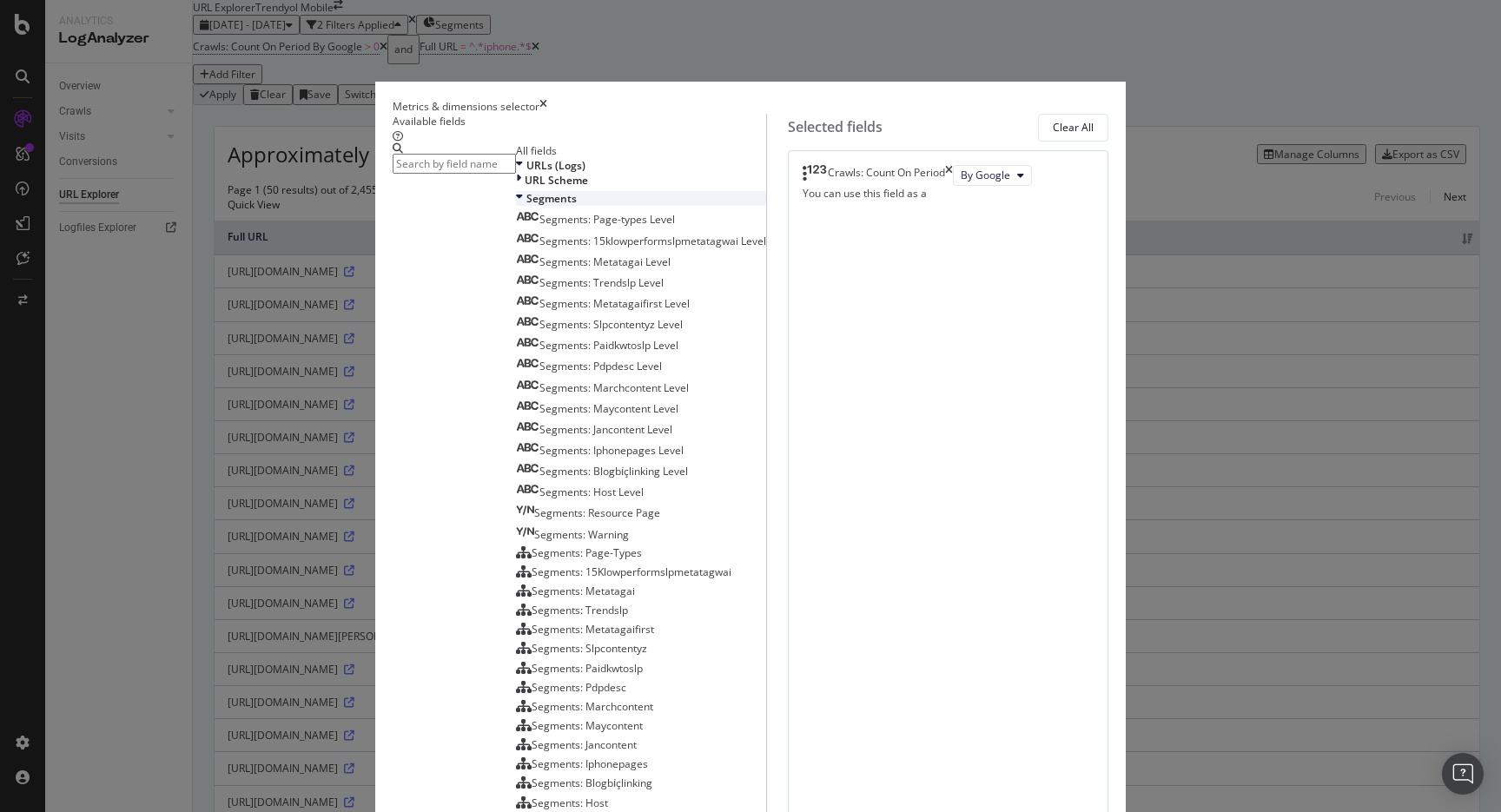
click at [526, 206] on span "Segments" at bounding box center [551, 198] width 50 height 15
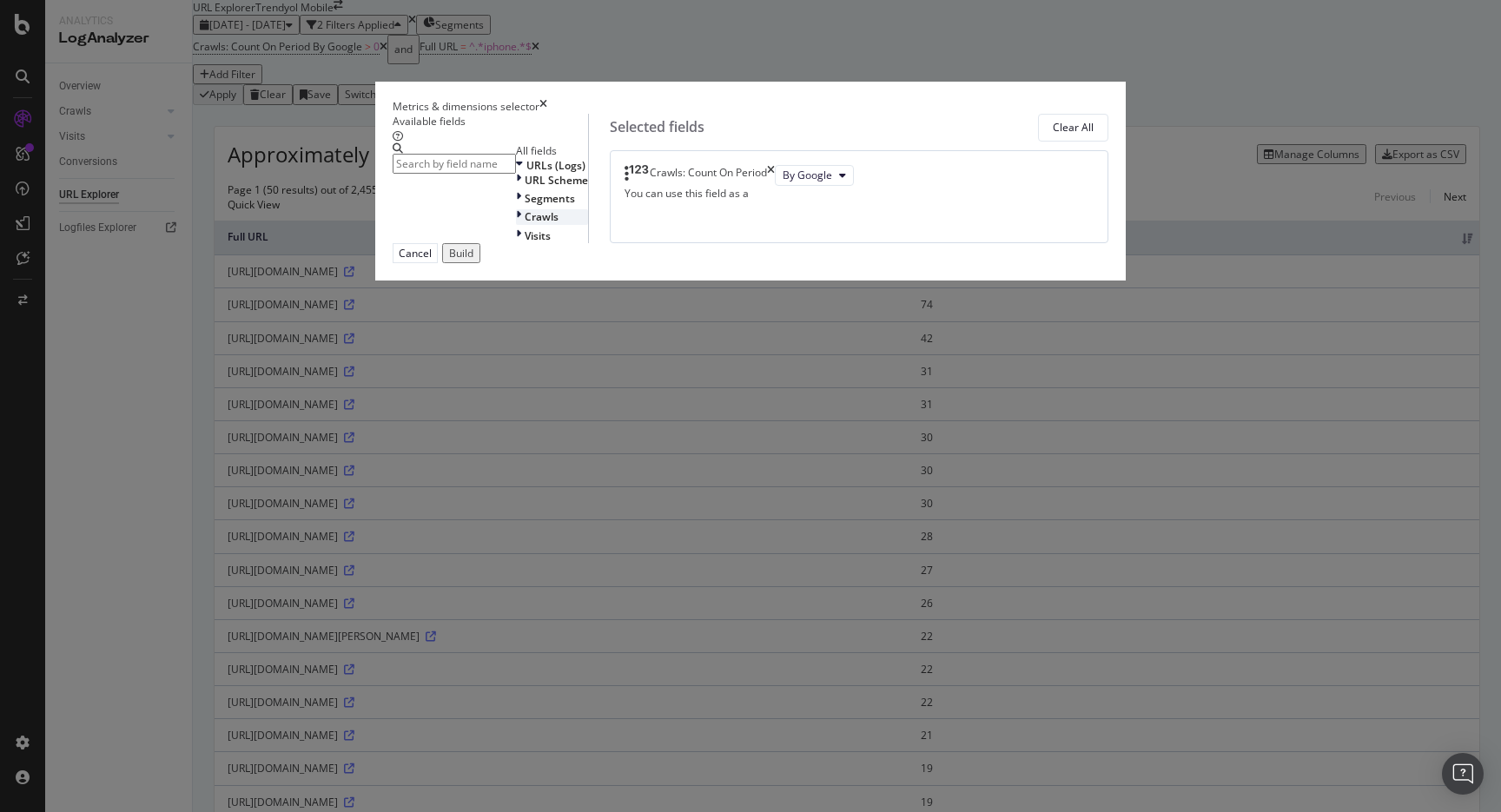
click at [524, 224] on span "Crawls" at bounding box center [541, 216] width 33 height 15
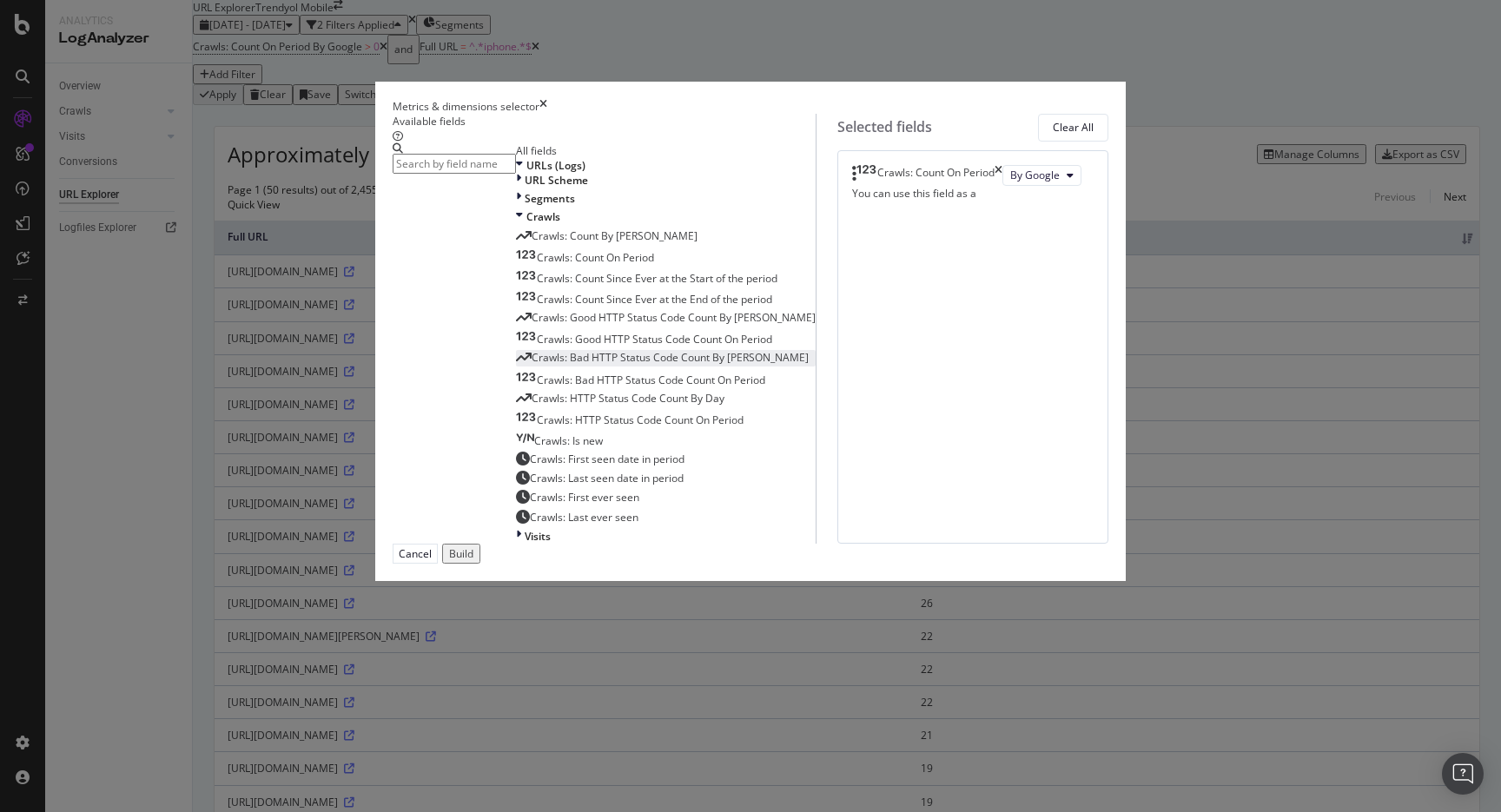
click at [569, 365] on span "Crawls: Bad HTTP Status Code Count By [PERSON_NAME]" at bounding box center [670, 357] width 277 height 15
click at [473, 561] on div "Build" at bounding box center [461, 553] width 25 height 15
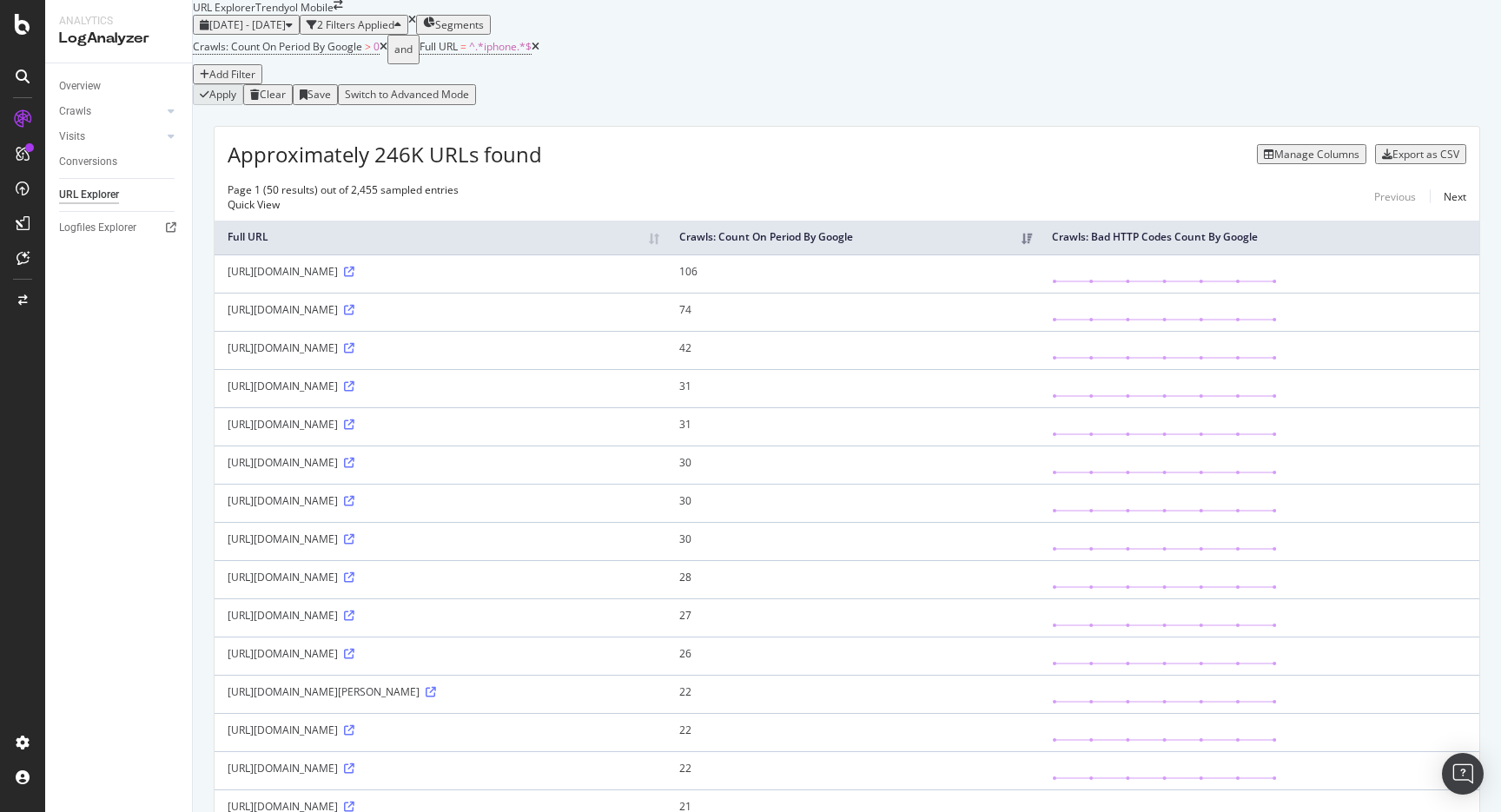
click at [484, 33] on div "Segments" at bounding box center [453, 25] width 61 height 15
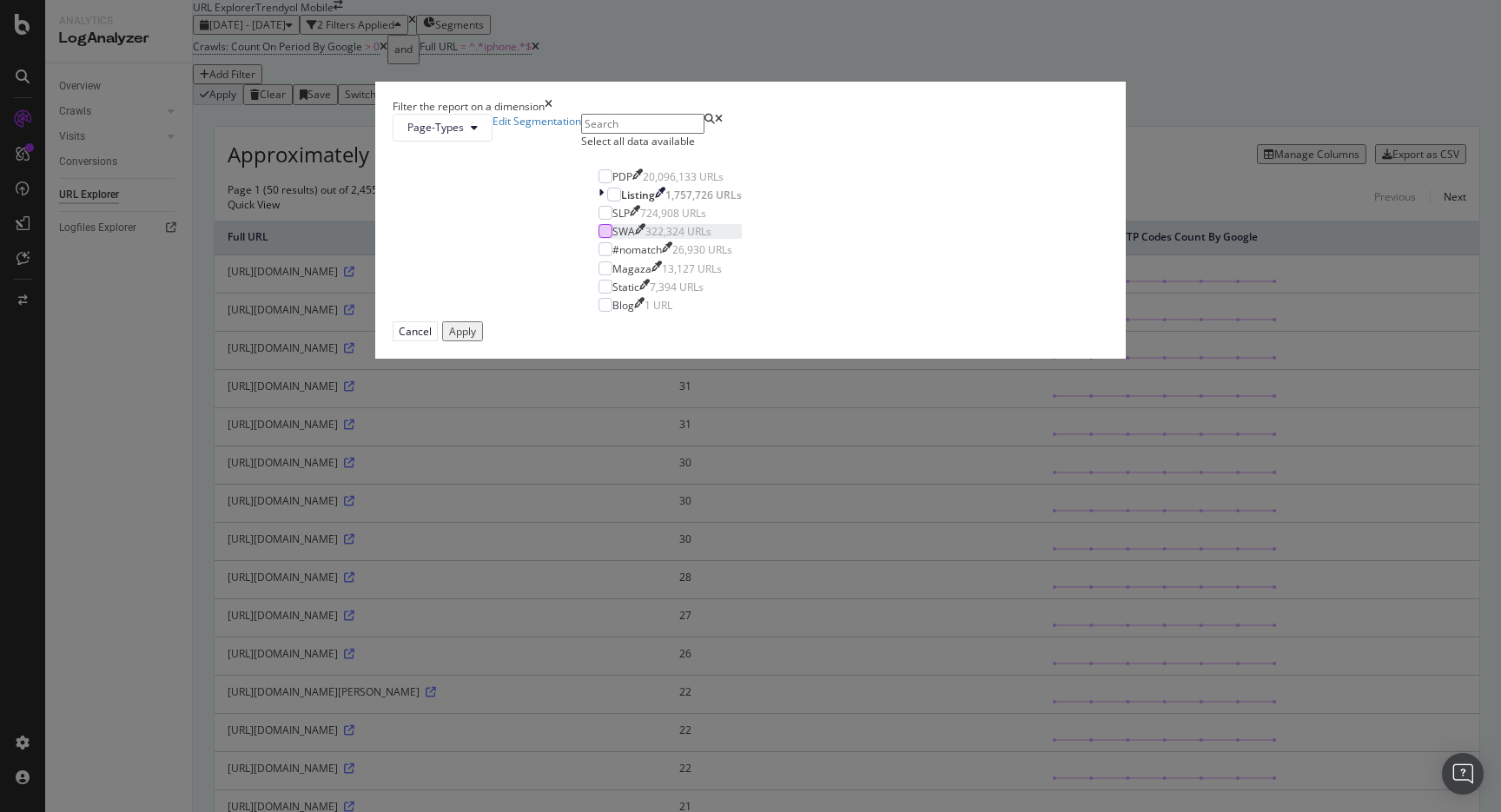
click at [598, 238] on div "modal" at bounding box center [605, 231] width 14 height 14
click at [476, 339] on div "Apply" at bounding box center [462, 331] width 27 height 15
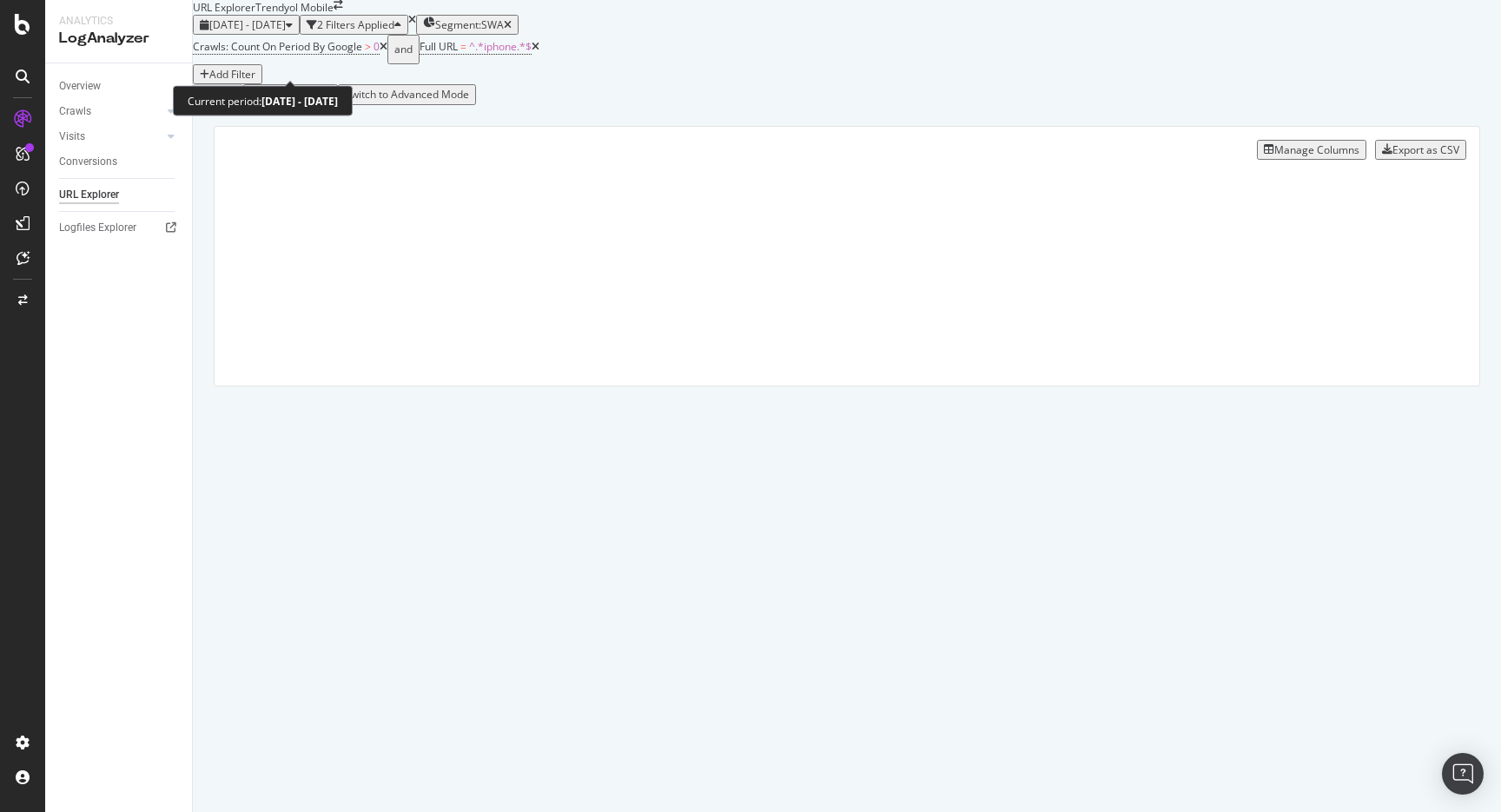
click at [293, 33] on div "[DATE] - [DATE]" at bounding box center [246, 25] width 93 height 15
click at [771, 34] on div "[DATE] - [DATE] 2 Filters Applied Segment: SWA" at bounding box center [846, 25] width 1307 height 20
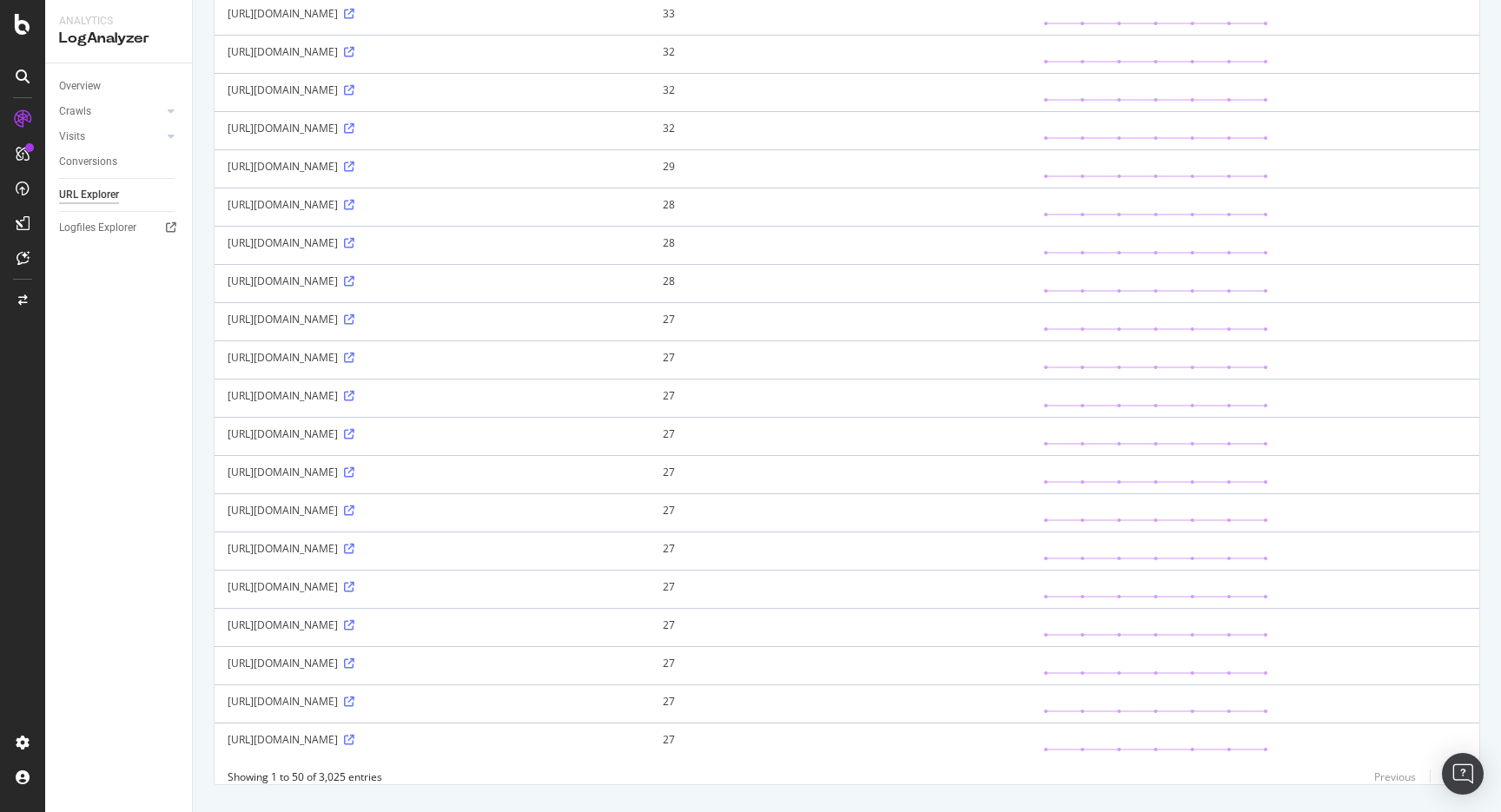
scroll to position [1496, 0]
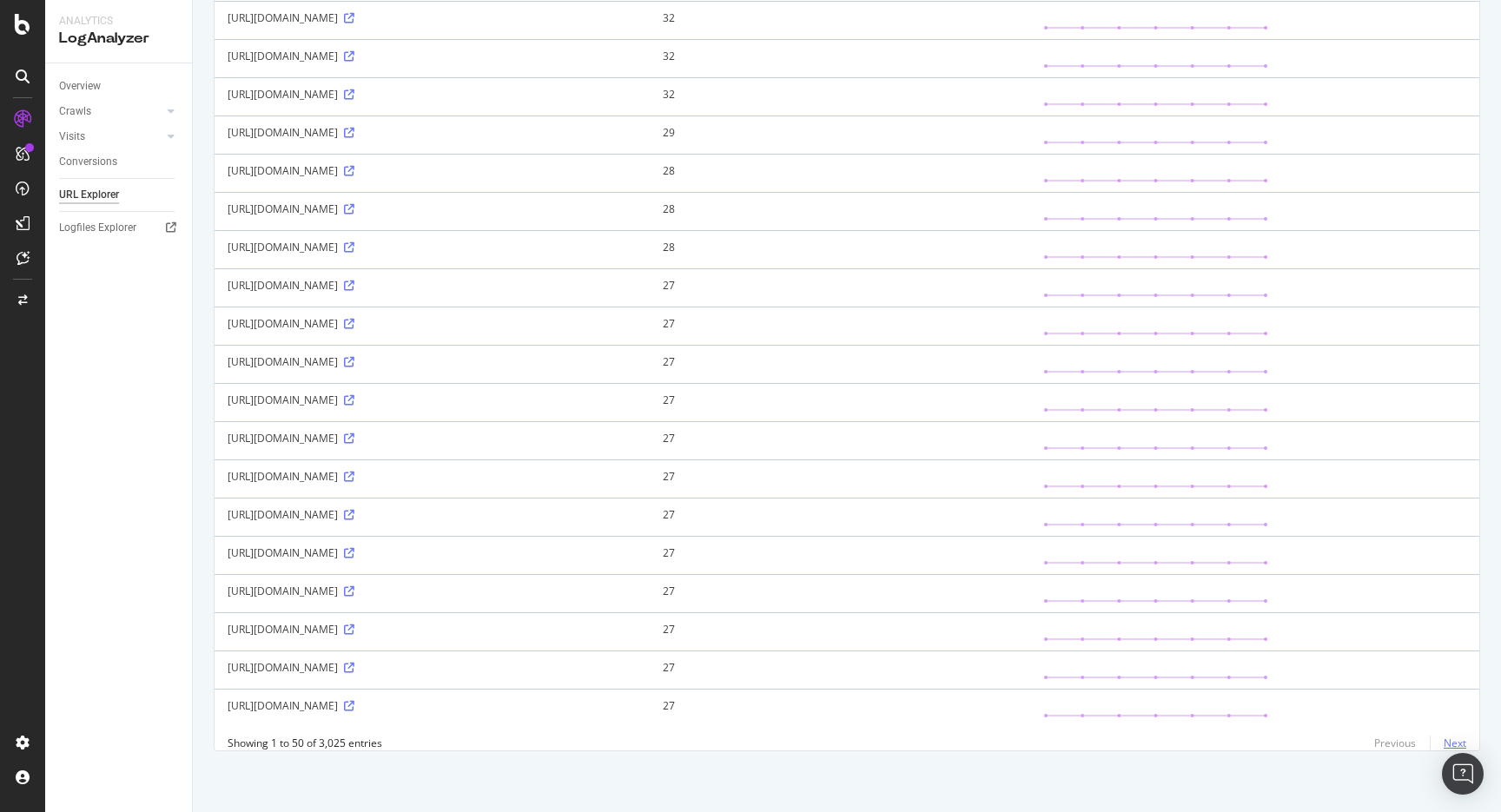
click at [1460, 740] on link "Next" at bounding box center [1447, 743] width 36 height 26
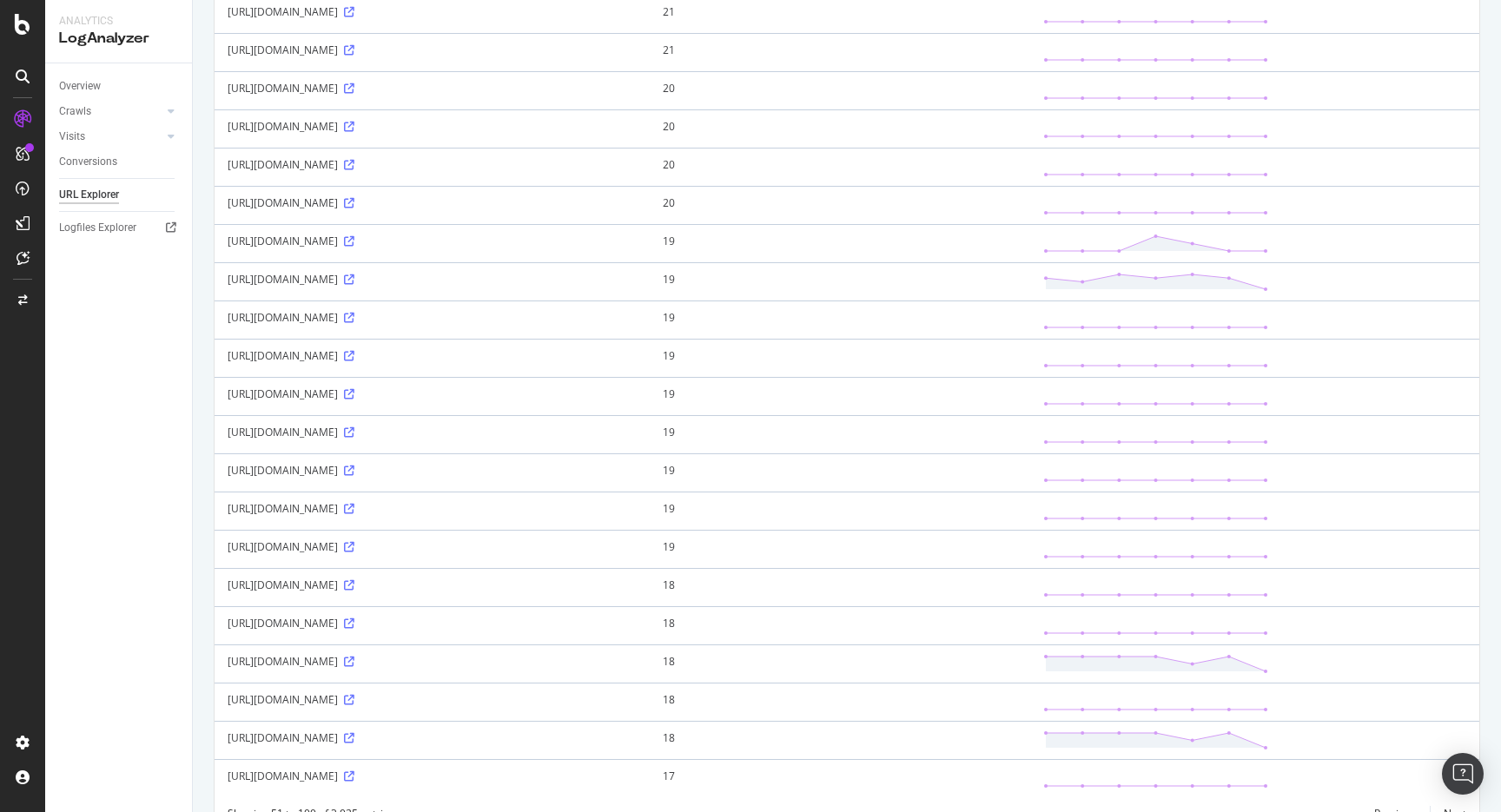
scroll to position [1364, 0]
click at [355, 251] on icon at bounding box center [349, 245] width 11 height 11
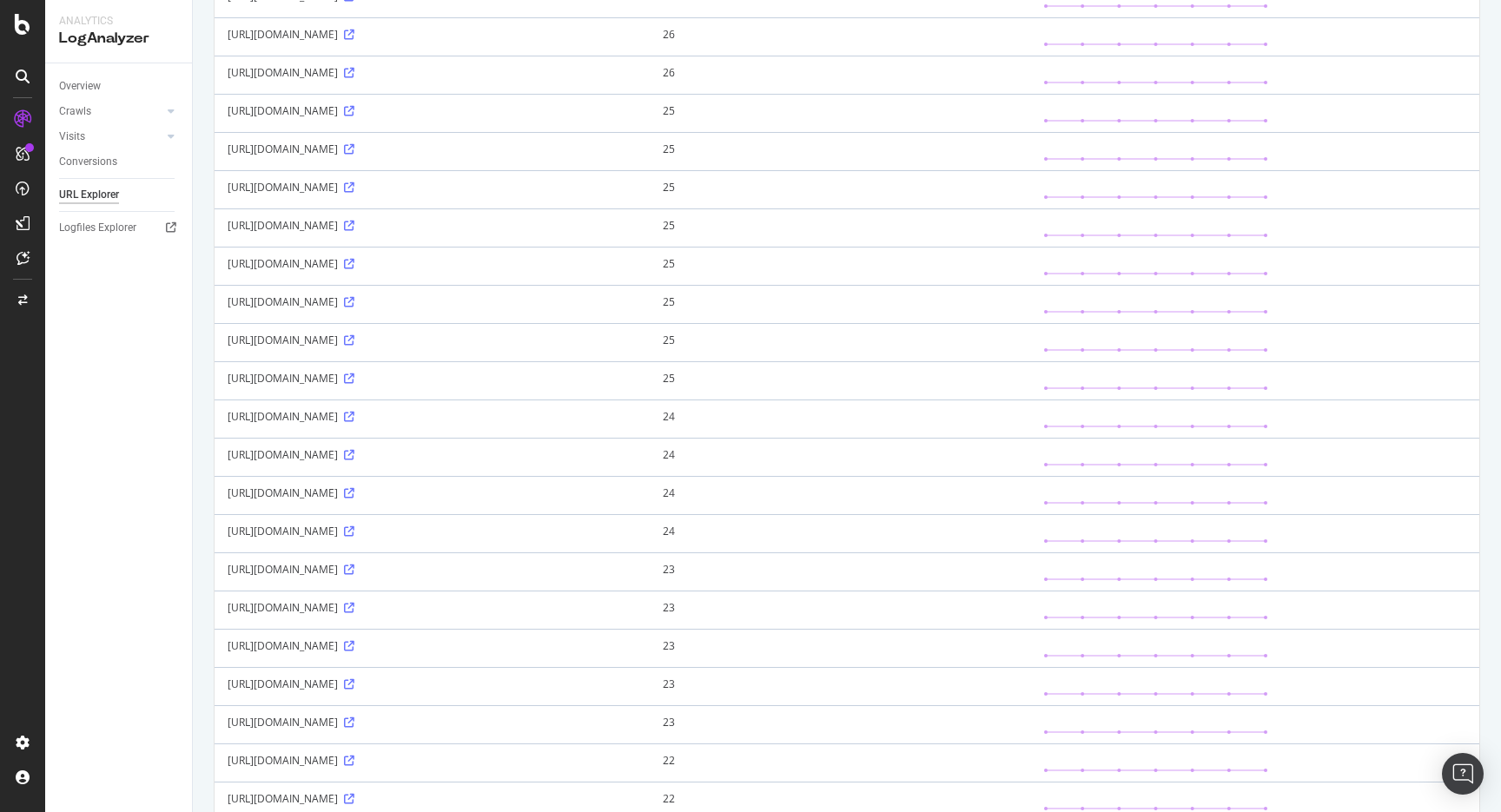
scroll to position [0, 0]
